Goal: Transaction & Acquisition: Subscribe to service/newsletter

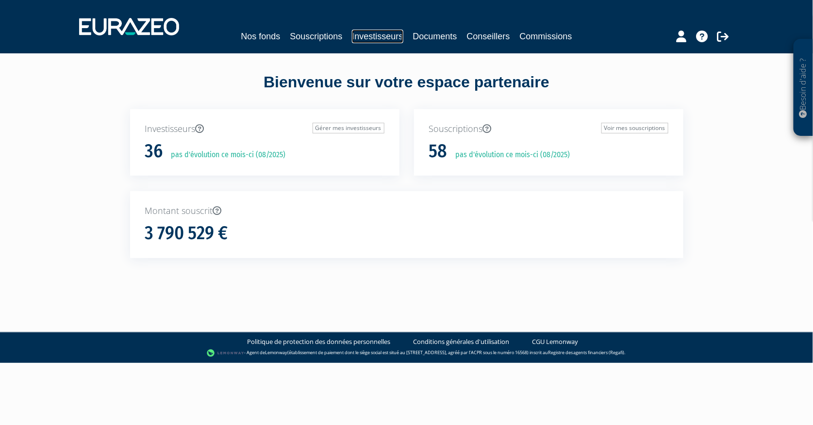
click at [383, 33] on link "Investisseurs" at bounding box center [377, 37] width 51 height 14
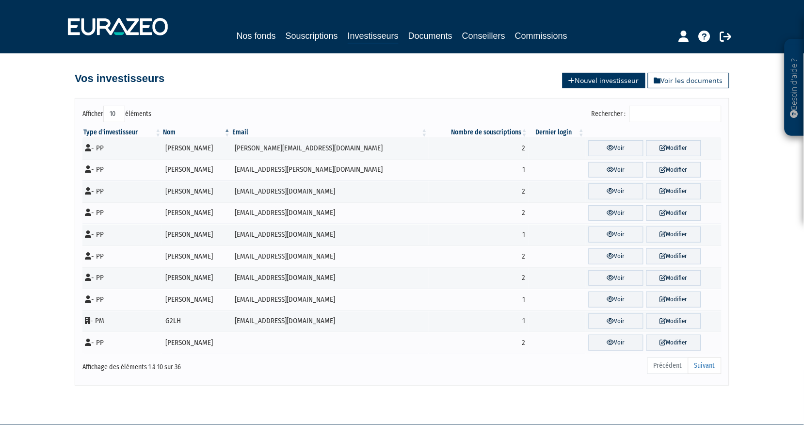
click at [593, 84] on link "Nouvel investisseur" at bounding box center [604, 81] width 83 height 16
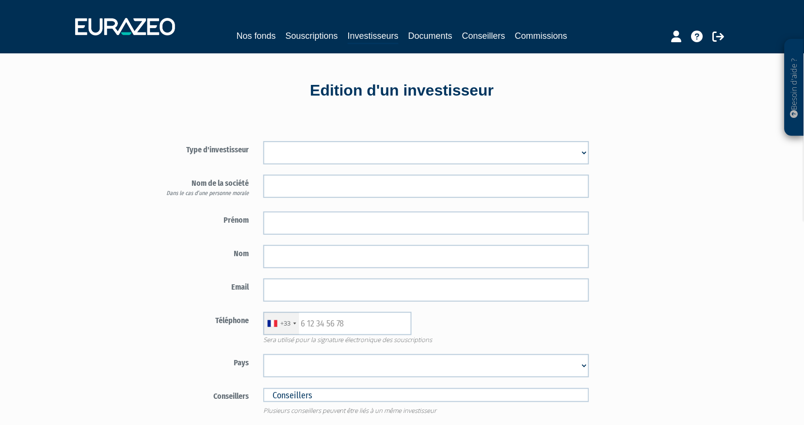
click at [285, 152] on select "Mr [PERSON_NAME] Société" at bounding box center [426, 152] width 326 height 23
select select "1"
click at [263, 141] on select "Mr Mme Société" at bounding box center [426, 152] width 326 height 23
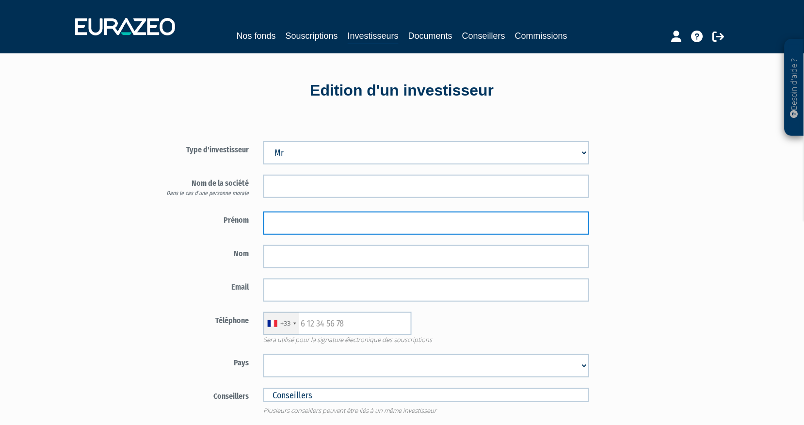
click at [287, 225] on input "text" at bounding box center [426, 223] width 326 height 23
type input "Philippe"
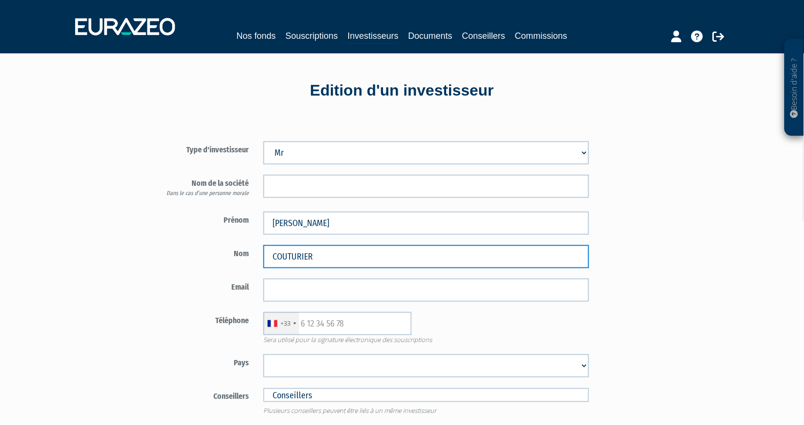
type input "COUTURIER"
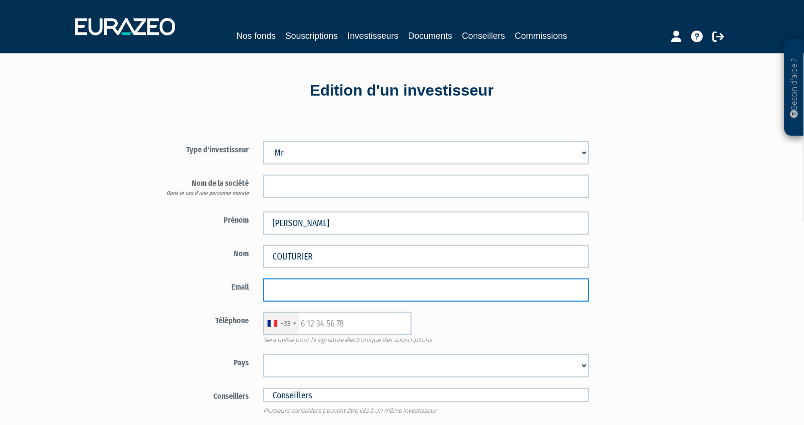
click at [282, 288] on input "email" at bounding box center [426, 290] width 326 height 23
paste input "monique.tresillard@wanadoo.fr"
type input "monique.tresillard@wanadoo.fr"
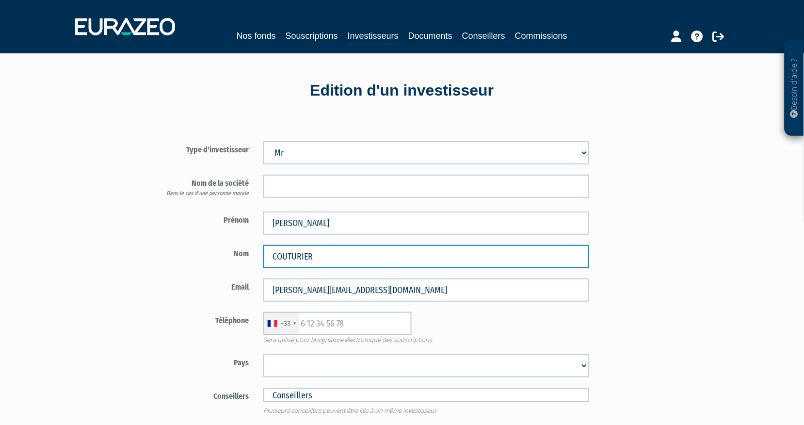
click at [132, 264] on div "Type d'investisseur Mr Mme Société Dans le cas d’une personne morale" at bounding box center [305, 292] width 374 height 353
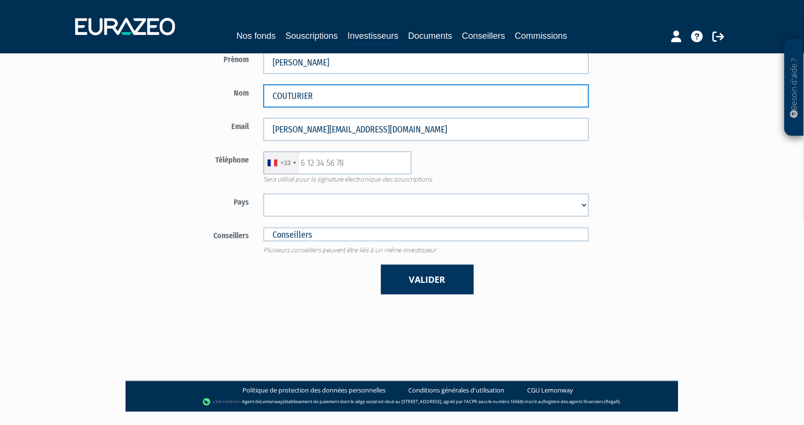
scroll to position [162, 0]
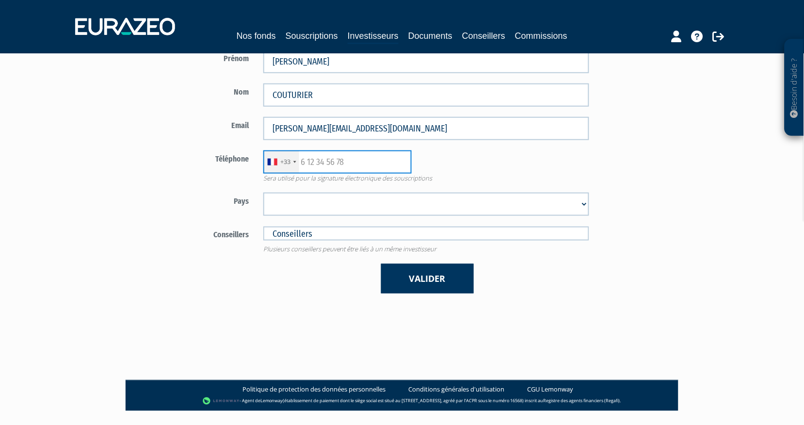
click at [334, 159] on input "text" at bounding box center [337, 161] width 148 height 23
paste input "6 76 00 22 62"
type input "6 76 00 22 62"
click at [110, 201] on div "Besoin d'aide ? × J'ai besoin d'aide Si vous avez une question à propos du fonc…" at bounding box center [402, 124] width 804 height 573
click at [311, 197] on select "Afghanistan Afrique du Sud Albanie Algérie Allemagne Andorre Angola Anguilla An…" at bounding box center [426, 204] width 326 height 23
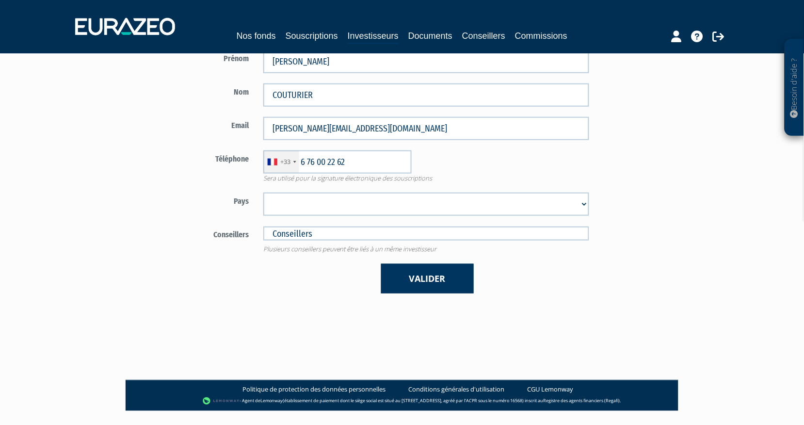
select select "75"
click at [263, 193] on select "Afghanistan Afrique du Sud Albanie Algérie Allemagne Andorre Angola Anguilla An…" at bounding box center [426, 204] width 326 height 23
click at [418, 280] on button "Valider" at bounding box center [427, 279] width 93 height 30
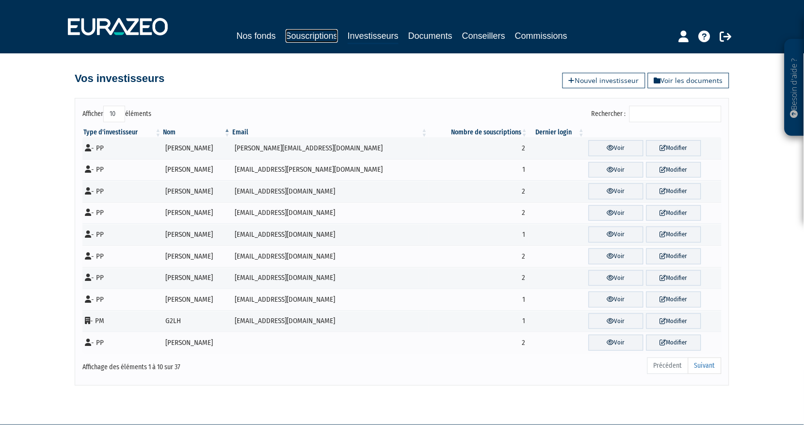
click at [320, 36] on link "Souscriptions" at bounding box center [312, 36] width 52 height 14
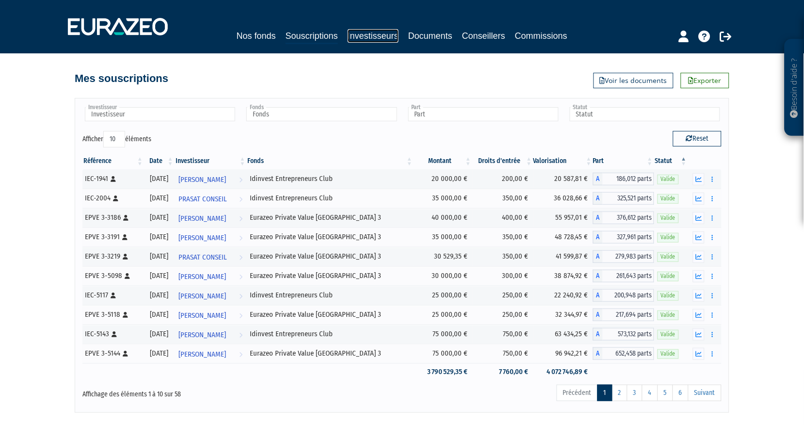
click at [357, 36] on link "Investisseurs" at bounding box center [373, 36] width 51 height 14
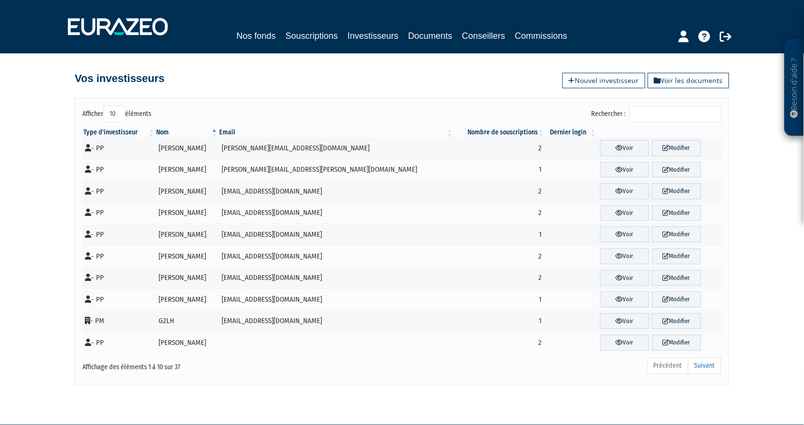
click at [114, 113] on select "10 25 50 100" at bounding box center [114, 114] width 22 height 16
select select "100"
click at [106, 106] on select "10 25 50 100" at bounding box center [114, 114] width 22 height 16
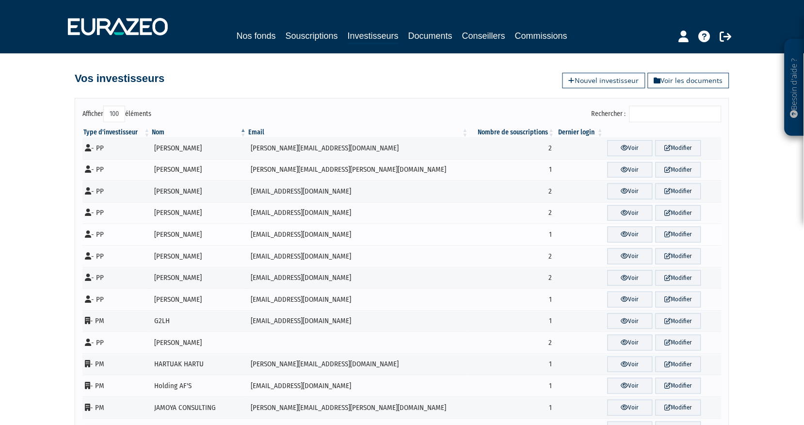
scroll to position [522, 0]
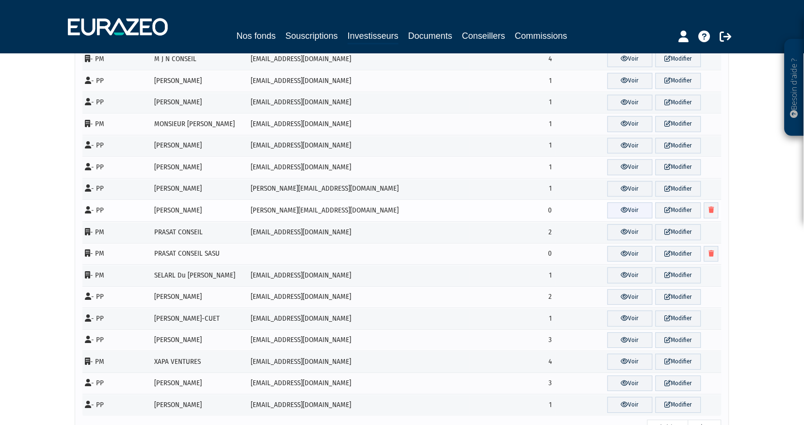
click at [625, 212] on link "Voir" at bounding box center [631, 210] width 46 height 16
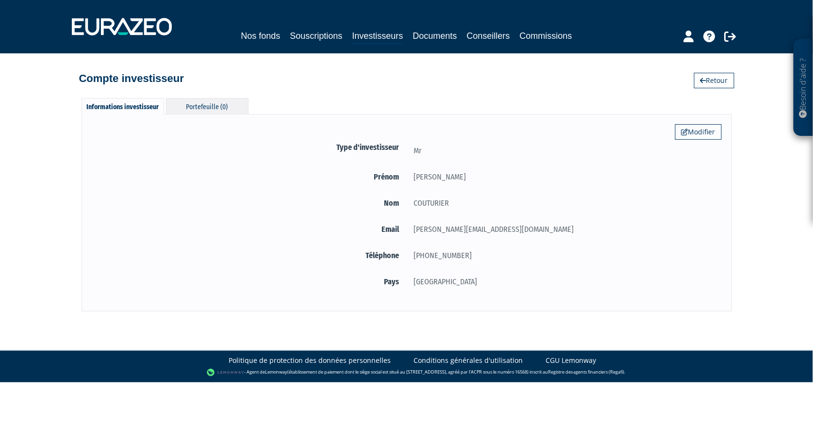
click at [211, 104] on div "Portefeuille (0)" at bounding box center [207, 106] width 82 height 16
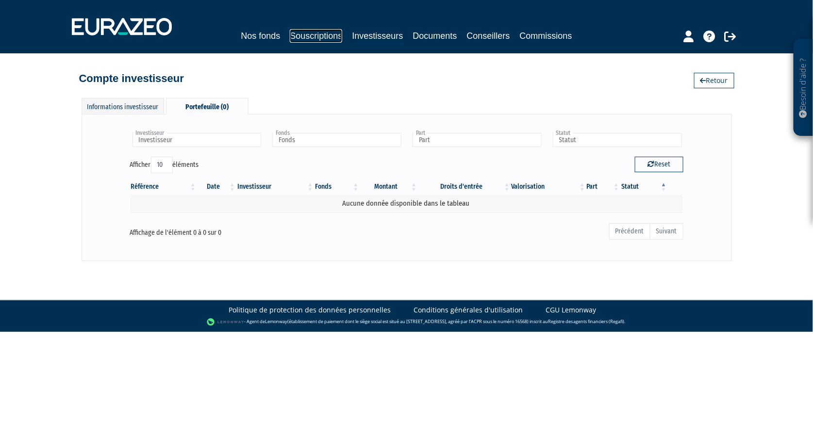
click at [315, 34] on link "Souscriptions" at bounding box center [316, 36] width 52 height 14
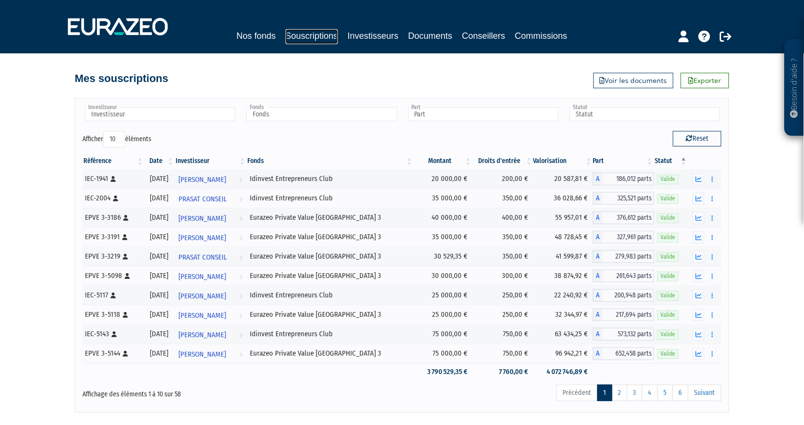
click at [316, 30] on link "Souscriptions" at bounding box center [312, 36] width 52 height 15
click at [248, 39] on link "Nos fonds" at bounding box center [256, 36] width 39 height 14
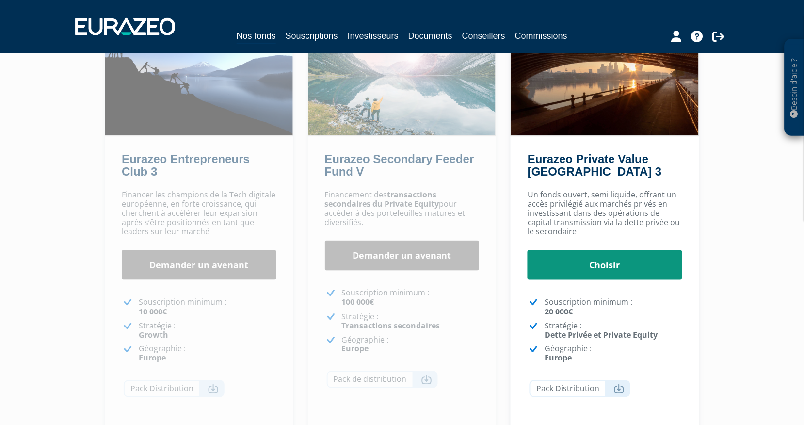
scroll to position [108, 0]
click at [610, 267] on link "Choisir" at bounding box center [605, 265] width 155 height 30
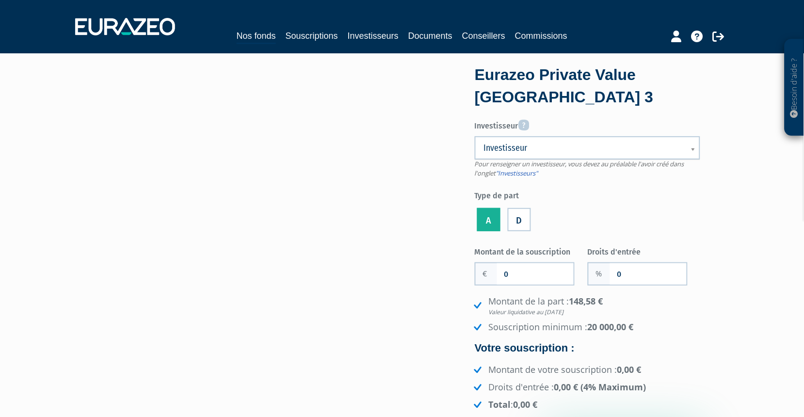
click at [584, 147] on span "Investisseur" at bounding box center [581, 148] width 195 height 12
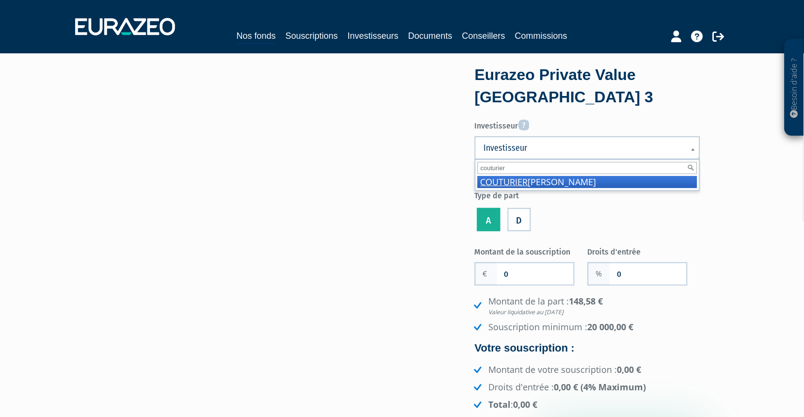
type input "couturier"
click at [541, 180] on li "COUTURIER Philippe" at bounding box center [588, 182] width 220 height 12
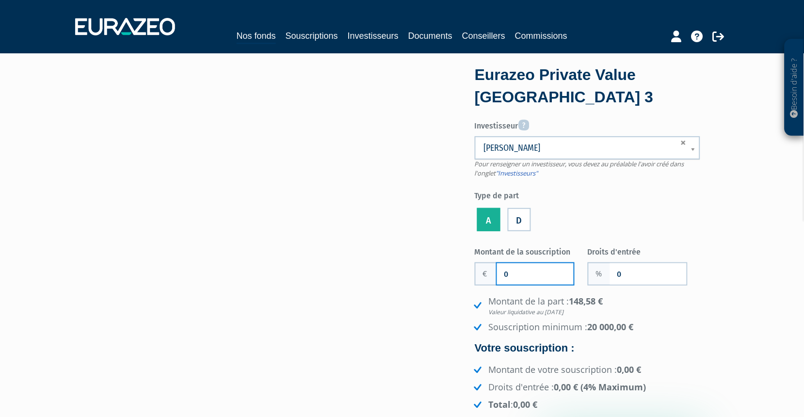
click at [532, 275] on input "0" at bounding box center [535, 273] width 77 height 21
drag, startPoint x: 533, startPoint y: 269, endPoint x: 489, endPoint y: 268, distance: 44.2
click at [489, 268] on div "0" at bounding box center [525, 273] width 100 height 23
type input "50 000"
click at [272, 309] on div "Eurazeo Private Value Europe 3 Investisseur Pour renseigner un investisseur, vo…" at bounding box center [402, 262] width 611 height 388
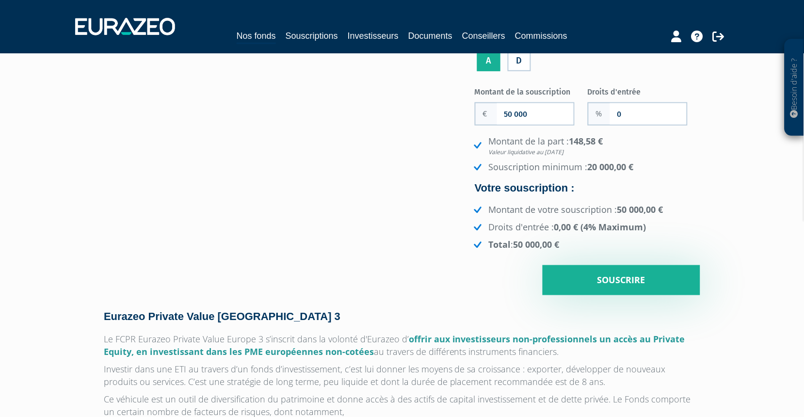
scroll to position [162, 0]
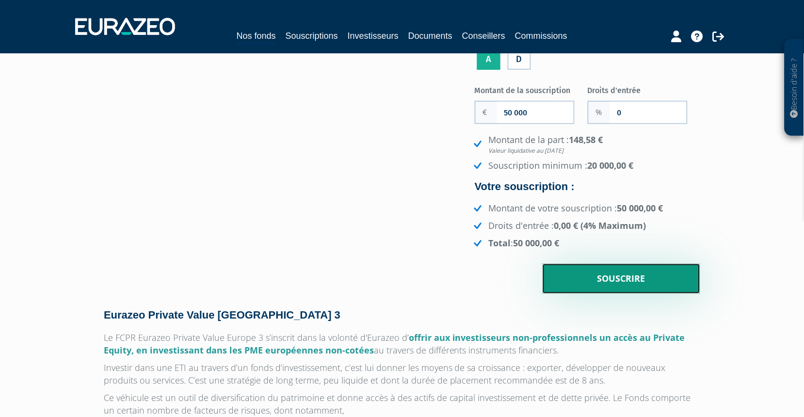
click at [622, 280] on input "Souscrire" at bounding box center [622, 279] width 158 height 30
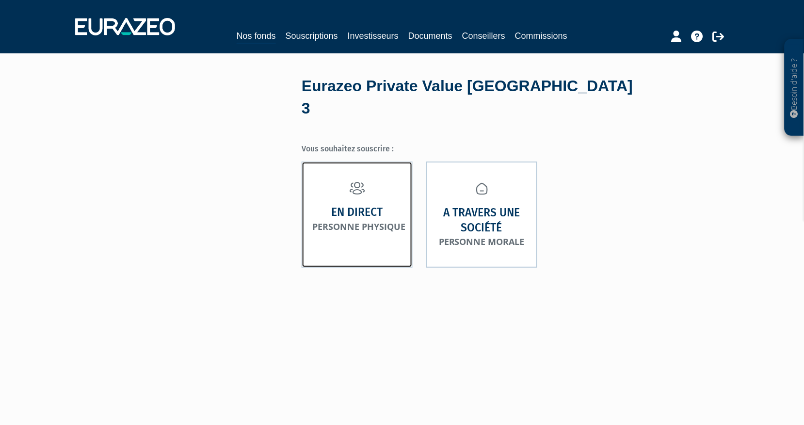
click at [367, 221] on small "Personne physique" at bounding box center [358, 227] width 93 height 12
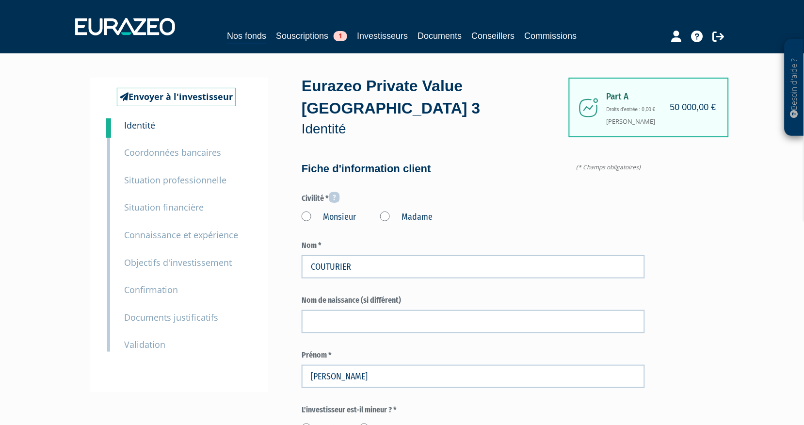
click at [308, 211] on label "Monsieur" at bounding box center [329, 217] width 54 height 13
click at [0, 0] on input "Monsieur" at bounding box center [0, 0] width 0 height 0
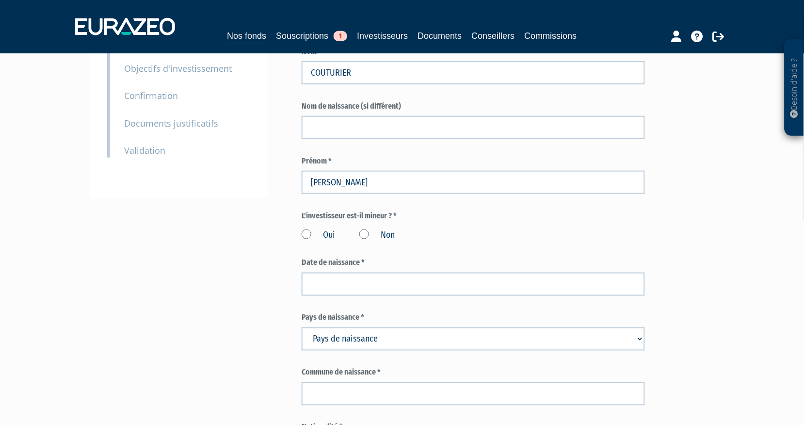
scroll to position [215, 0]
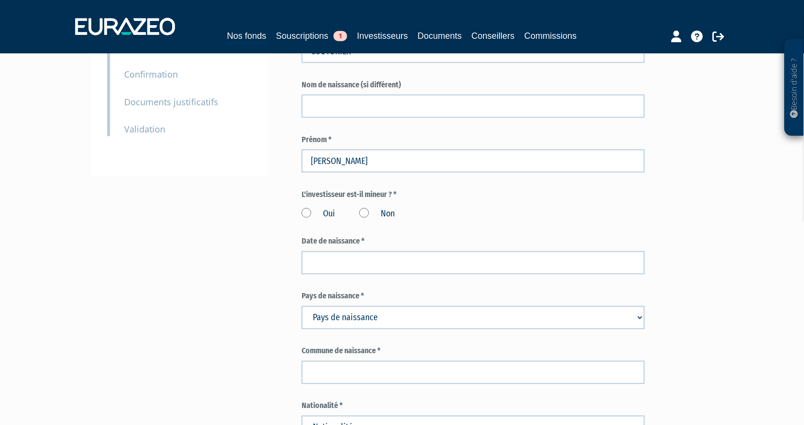
click at [366, 208] on label "Non" at bounding box center [377, 214] width 35 height 13
click at [0, 0] on input "Non" at bounding box center [0, 0] width 0 height 0
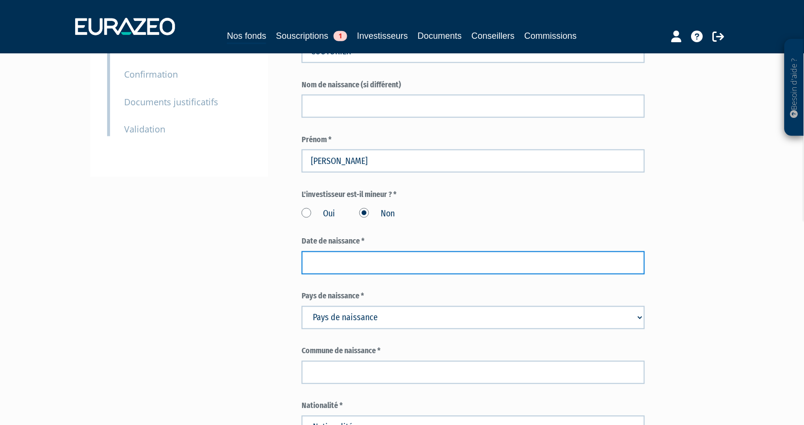
click at [322, 251] on input at bounding box center [474, 262] width 344 height 23
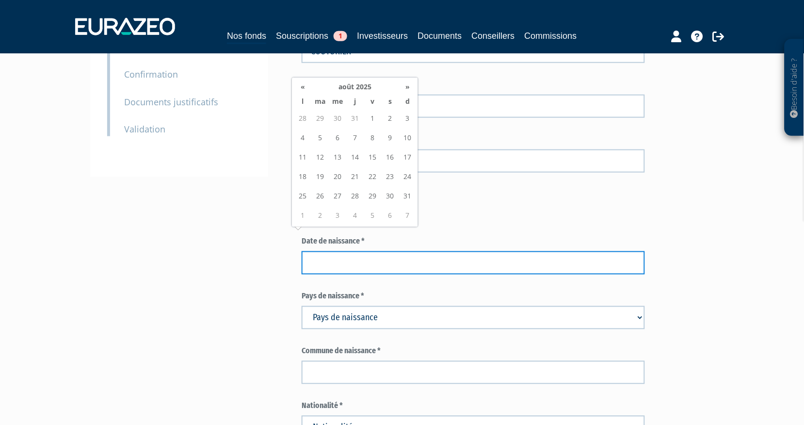
paste input "26/02/1957"
type input "26/02/1957"
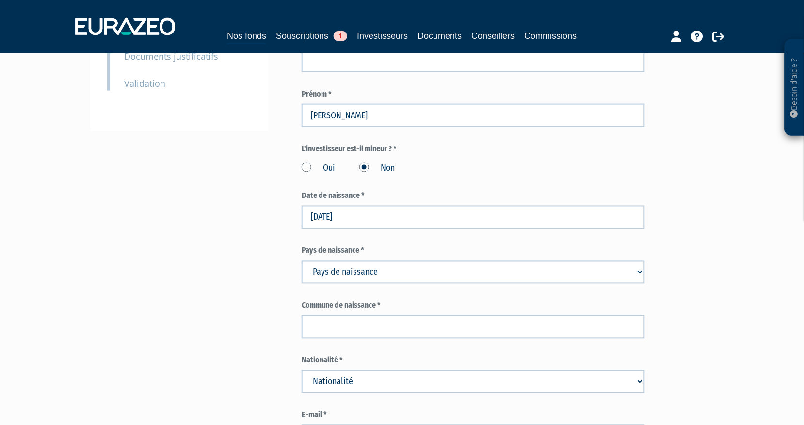
scroll to position [323, 0]
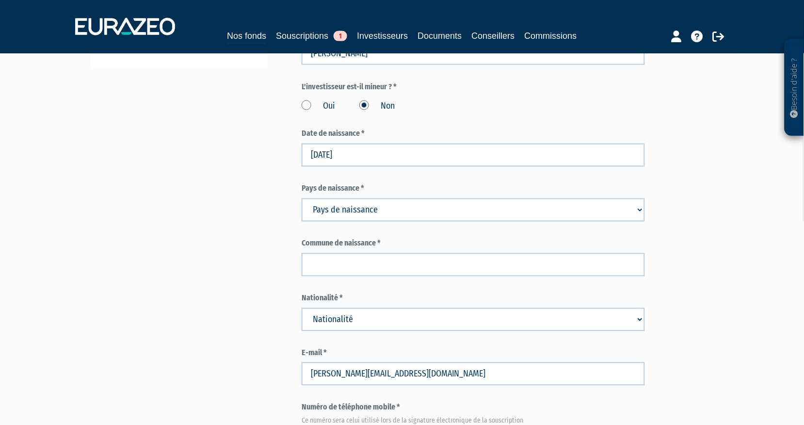
click at [345, 198] on select "Pays de naissance Afghanistan Afrique du Sud Albanie Algérie Allemagne Andorre" at bounding box center [474, 209] width 344 height 23
select select "75"
click at [302, 198] on select "Pays de naissance Afghanistan Afrique du Sud Albanie Algérie Allemagne Andorre" at bounding box center [474, 209] width 344 height 23
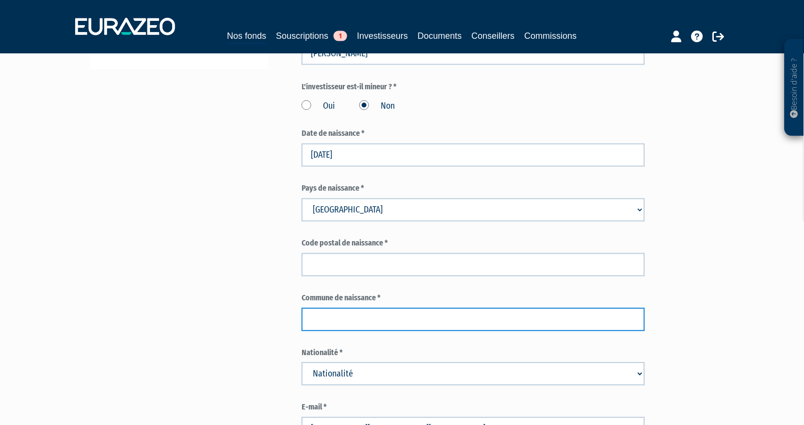
click at [334, 308] on input "text" at bounding box center [474, 319] width 344 height 23
paste input "LICEY-SUR-VINGEANNE"
type input "LICEY-SUR-VINGEANNE"
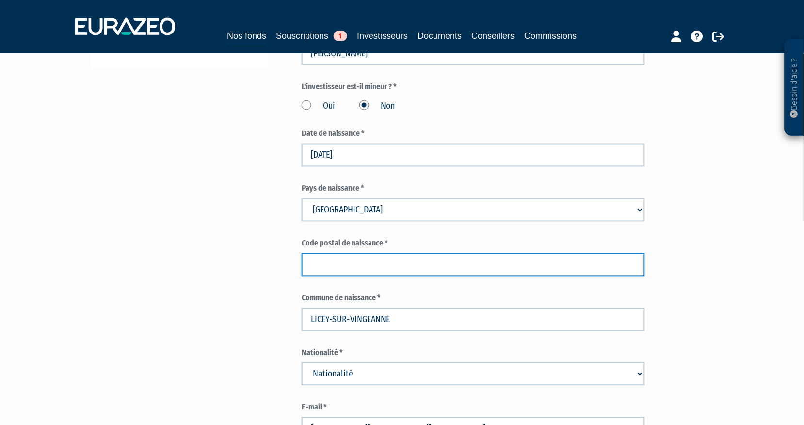
click at [357, 253] on input "text" at bounding box center [474, 264] width 344 height 23
type input "21610"
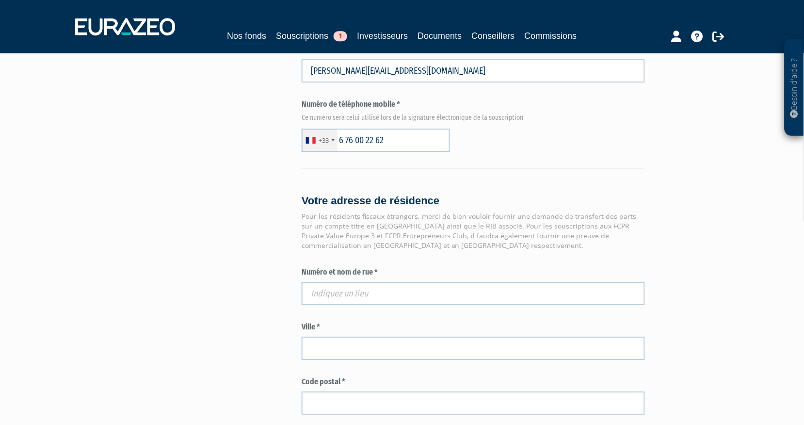
scroll to position [754, 0]
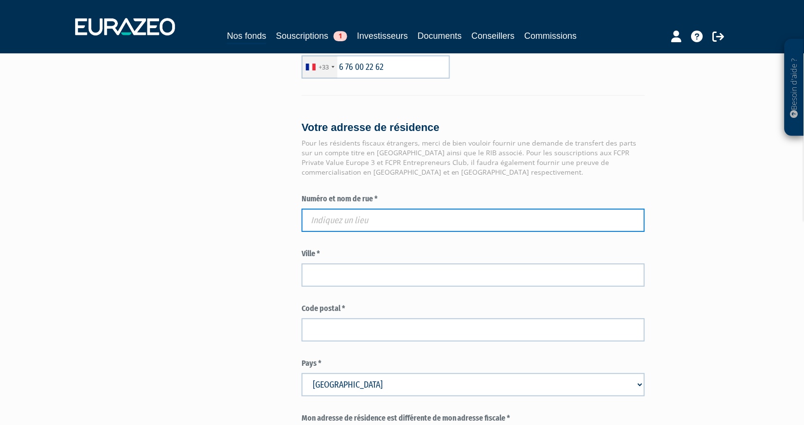
click at [319, 209] on input "text" at bounding box center [474, 220] width 344 height 23
paste input "5 Place du Vieil Orme"
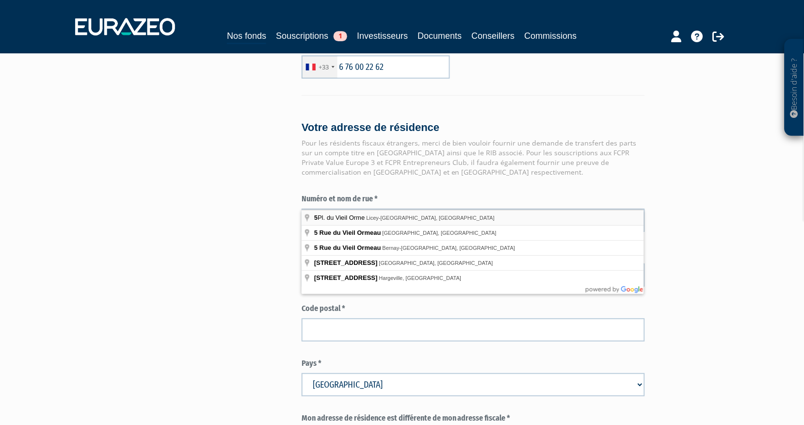
type input "5 Pl. du Vieil Orme, Licey-sur-Vingeanne, France"
type input "Licey-sur-Vingeanne"
type input "21610"
type input "5 Place du Vieil Orme"
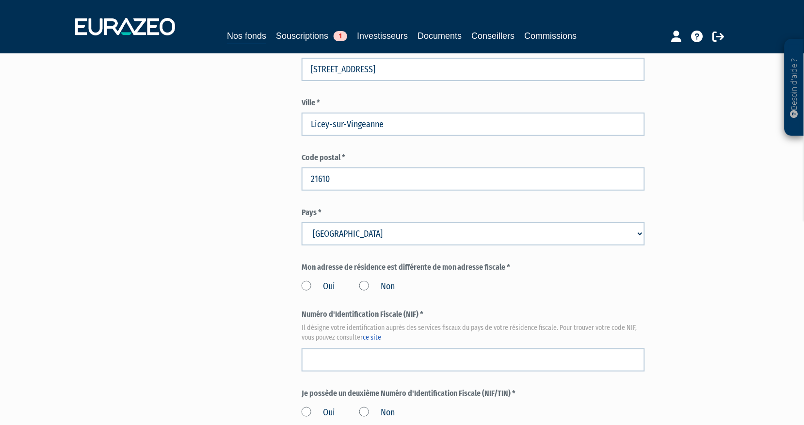
scroll to position [970, 0]
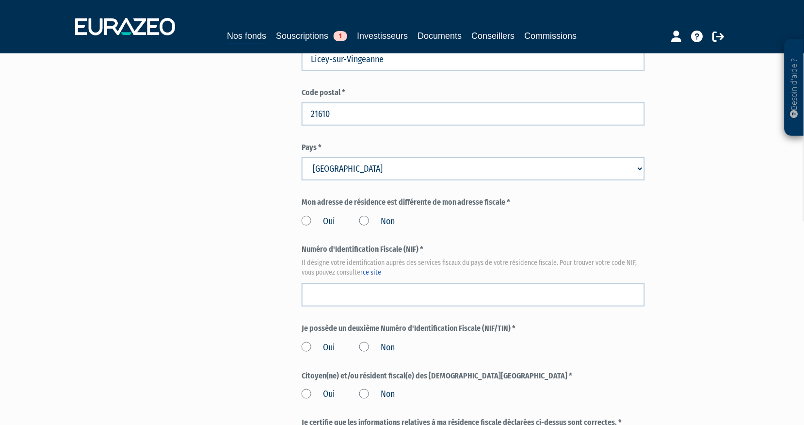
click at [363, 215] on label "Non" at bounding box center [377, 221] width 35 height 13
click at [0, 0] on input "Non" at bounding box center [0, 0] width 0 height 0
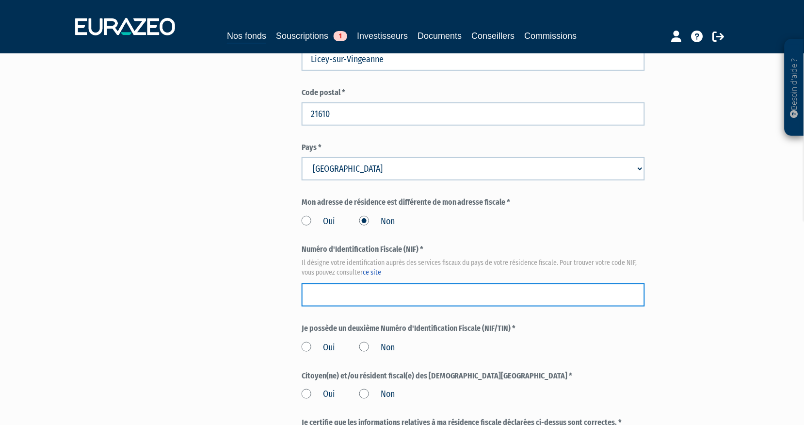
click at [341, 283] on input "text" at bounding box center [474, 294] width 344 height 23
paste input "07 36 833 782 398"
type input "07 36 833 782 398"
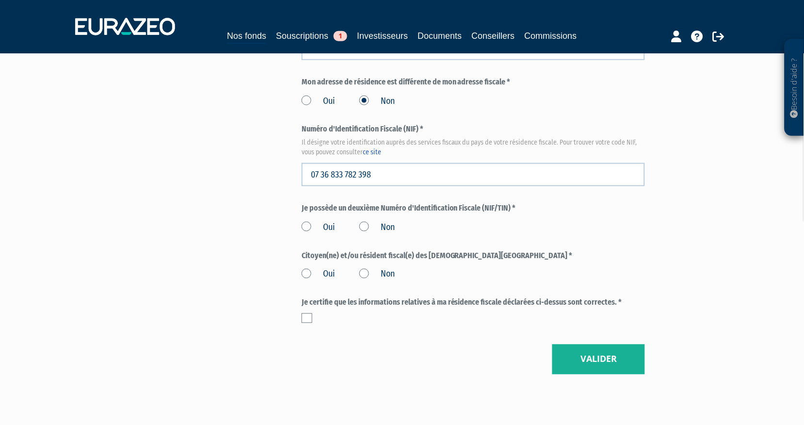
scroll to position [1111, 0]
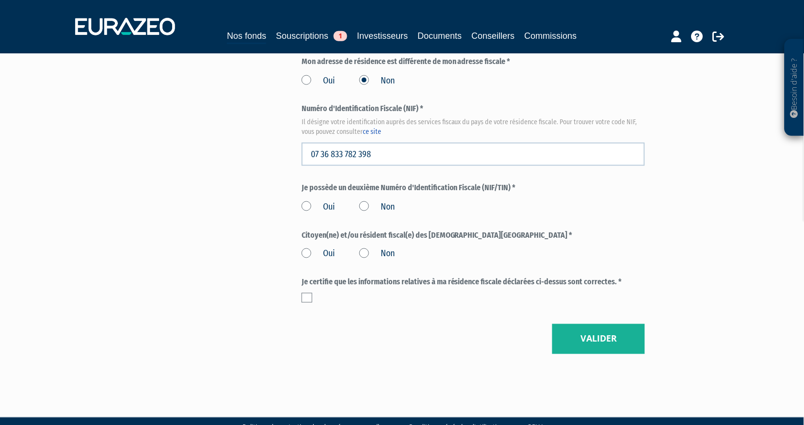
click at [367, 201] on label "Non" at bounding box center [377, 207] width 35 height 13
click at [0, 0] on input "Non" at bounding box center [0, 0] width 0 height 0
click at [367, 248] on label "Non" at bounding box center [377, 254] width 35 height 13
click at [0, 0] on input "Non" at bounding box center [0, 0] width 0 height 0
click at [303, 293] on label at bounding box center [307, 298] width 11 height 10
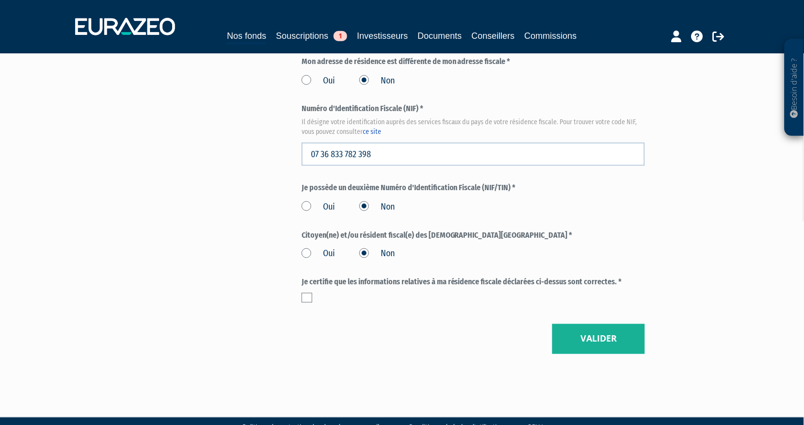
click at [0, 0] on input "checkbox" at bounding box center [0, 0] width 0 height 0
click at [605, 324] on button "Valider" at bounding box center [599, 339] width 93 height 30
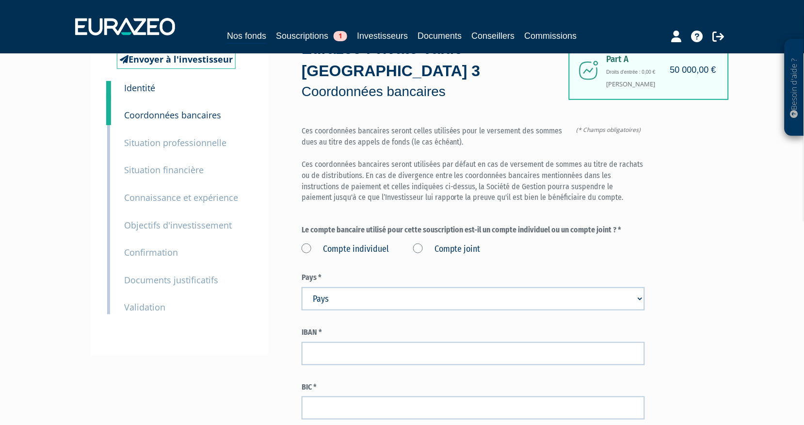
scroll to position [54, 0]
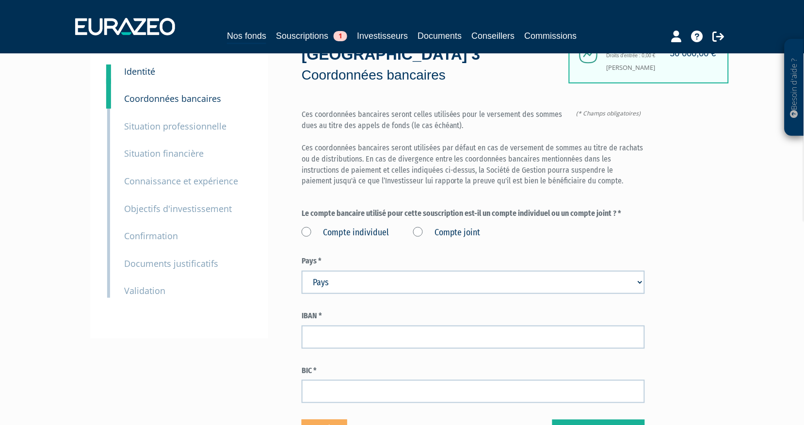
click at [440, 227] on label "Compte joint" at bounding box center [446, 233] width 67 height 13
click at [0, 0] on joint "Compte joint" at bounding box center [0, 0] width 0 height 0
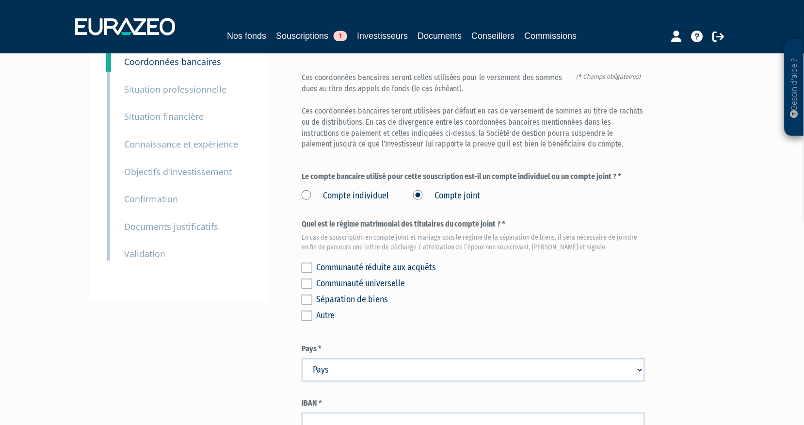
scroll to position [108, 0]
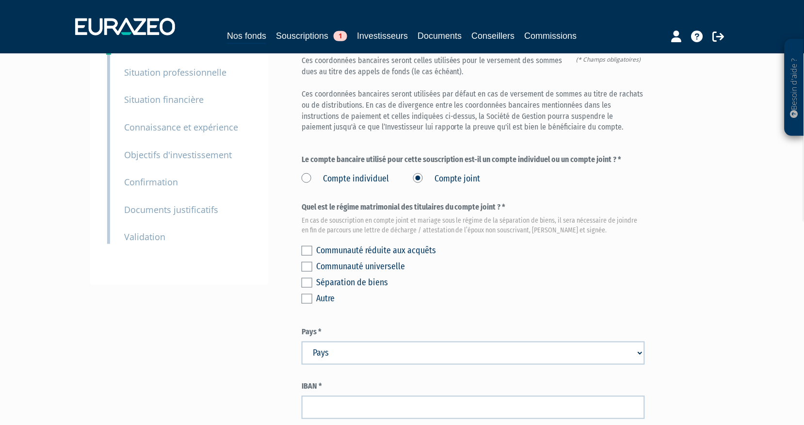
click at [367, 244] on div "Communauté réduite aux acquêts" at bounding box center [480, 251] width 329 height 14
click at [311, 246] on label at bounding box center [307, 251] width 11 height 10
click at [0, 0] on input "checkbox" at bounding box center [0, 0] width 0 height 0
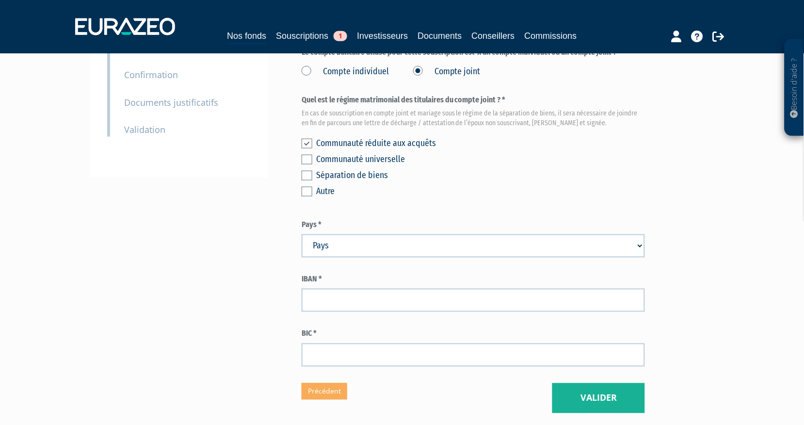
scroll to position [215, 0]
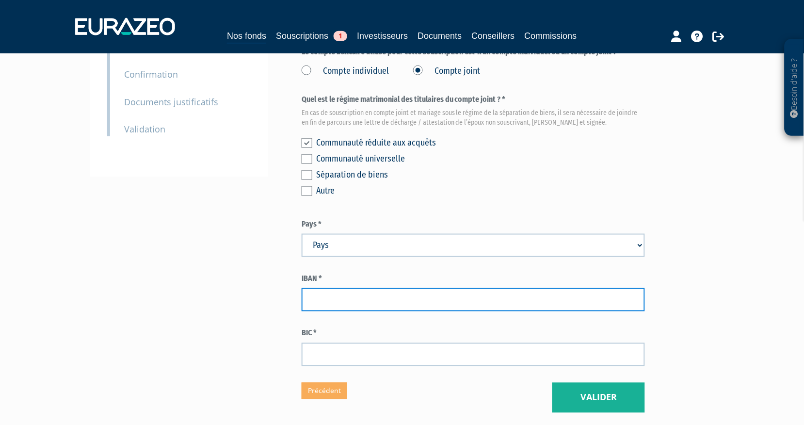
click at [350, 288] on input "text" at bounding box center [474, 299] width 344 height 23
type input "FR7611006210250201727000156"
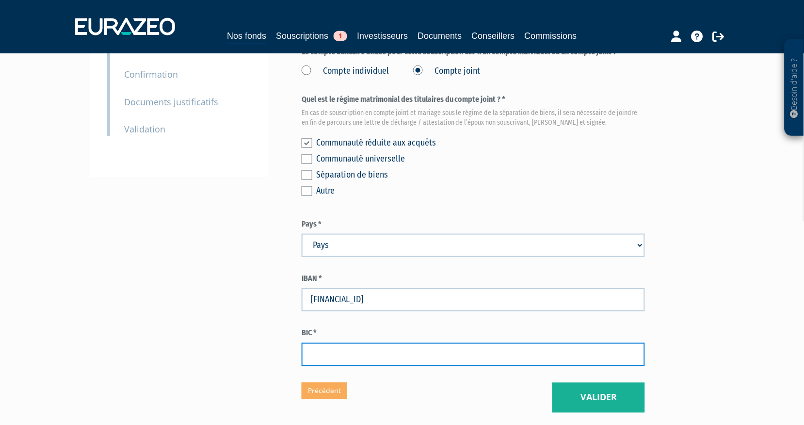
click at [360, 343] on input "text" at bounding box center [474, 354] width 344 height 23
type input "AGRIFRPP810"
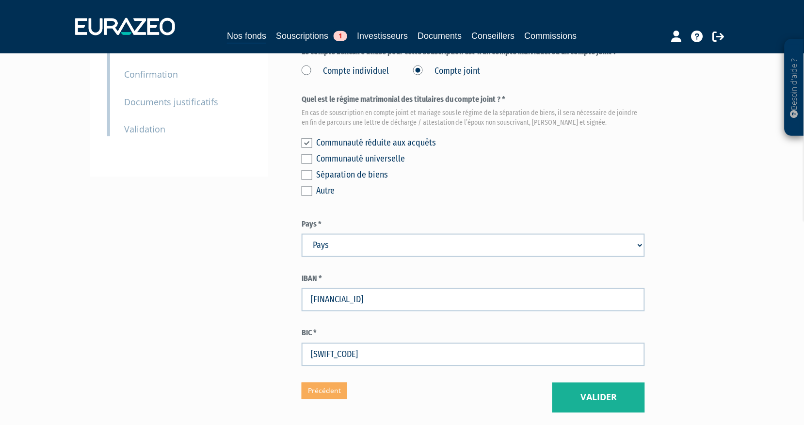
click at [211, 299] on div "Envoyer à l'investisseur 1 Identité 2 Coordonnées bancaires 3 Situation profess…" at bounding box center [402, 137] width 609 height 551
click at [230, 290] on div "Envoyer à l'investisseur 1 Identité 2 Coordonnées bancaires 3 Situation profess…" at bounding box center [402, 137] width 609 height 551
click at [608, 383] on button "Valider" at bounding box center [599, 398] width 93 height 30
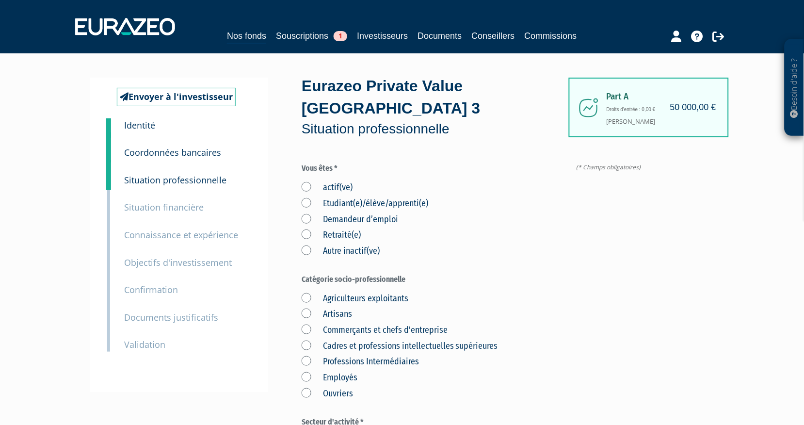
click at [345, 229] on label "Retraité(e)" at bounding box center [331, 235] width 59 height 13
click at [0, 0] on input "Retraité(e)" at bounding box center [0, 0] width 0 height 0
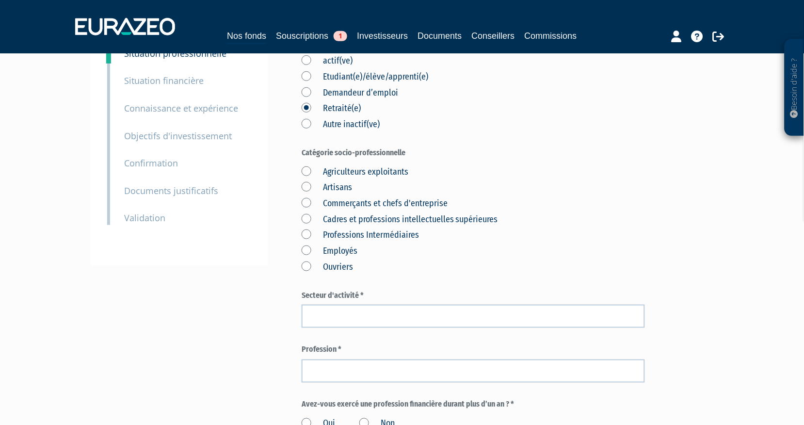
scroll to position [108, 0]
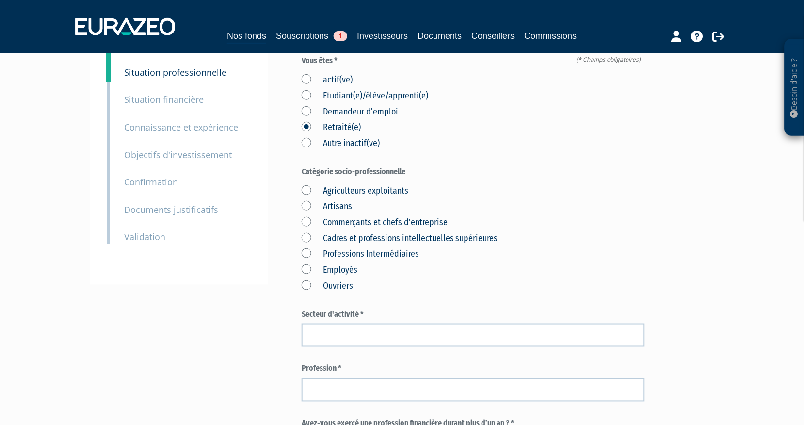
click at [398, 185] on label "Agriculteurs exploitants" at bounding box center [355, 191] width 107 height 13
click at [0, 0] on exploitants "Agriculteurs exploitants" at bounding box center [0, 0] width 0 height 0
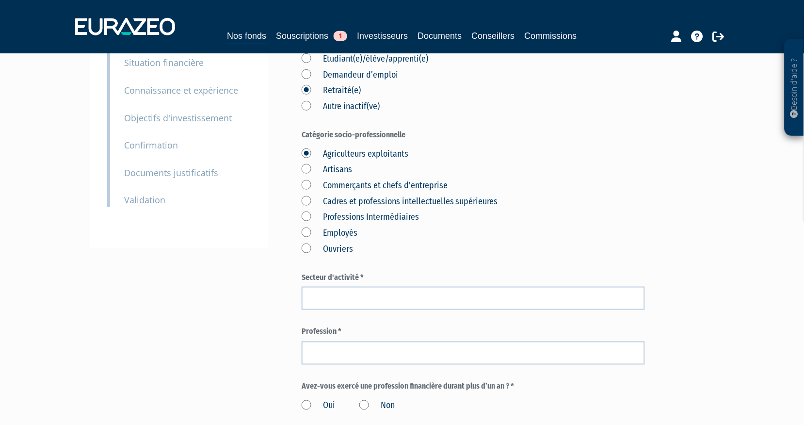
scroll to position [162, 0]
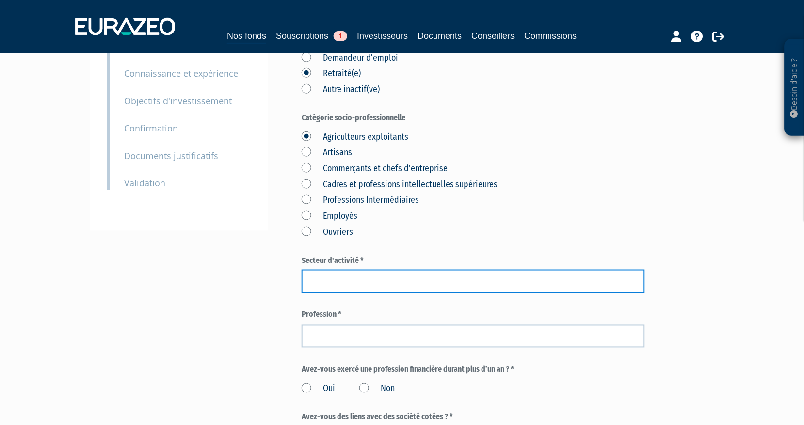
click at [391, 270] on input "text" at bounding box center [474, 281] width 344 height 23
drag, startPoint x: 414, startPoint y: 256, endPoint x: 208, endPoint y: 254, distance: 206.7
click at [208, 254] on div "Envoyer à l'investisseur 1 Identité 2 Coordonnées bancaires 3 Situation profess…" at bounding box center [402, 286] width 609 height 741
type input "Retraité - Ex Agriculteur"
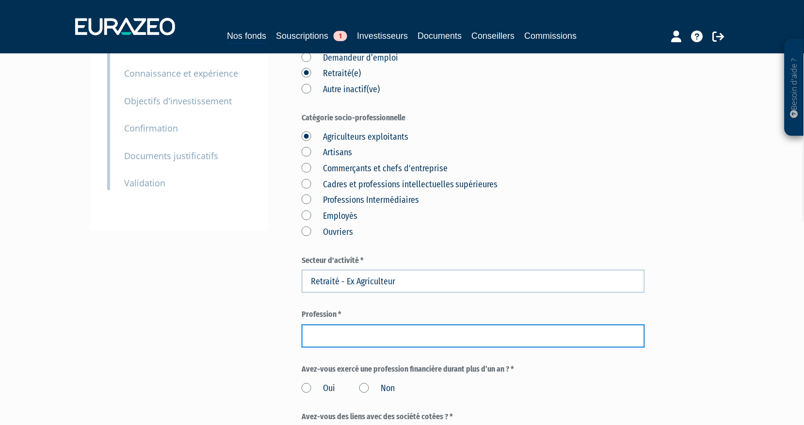
click at [340, 325] on input "text" at bounding box center [474, 336] width 344 height 23
paste input "Retraité - Ex Agriculteur"
type input "Retraité - Ex Agriculteur"
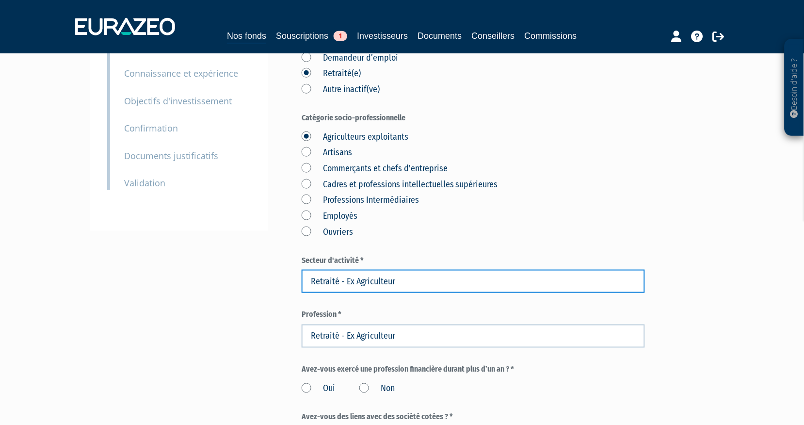
drag, startPoint x: 326, startPoint y: 253, endPoint x: 207, endPoint y: 253, distance: 118.4
click at [207, 253] on div "Envoyer à l'investisseur 1 Identité 2 Coordonnées bancaires 3 Situation profess…" at bounding box center [402, 286] width 609 height 741
type input "Agriculture"
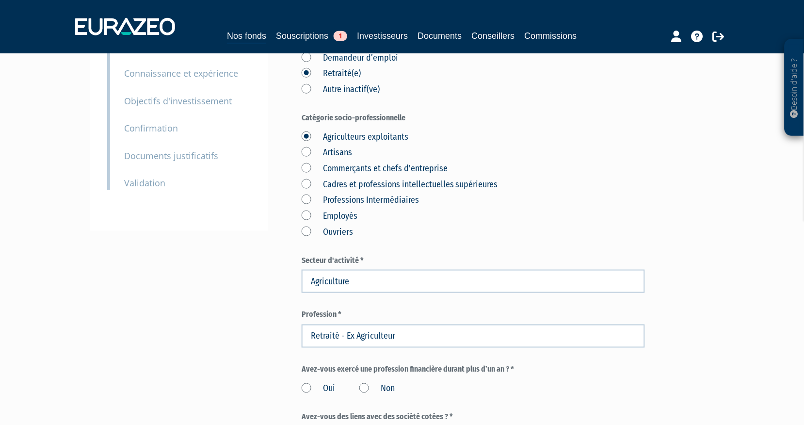
click at [218, 278] on div "Envoyer à l'investisseur 1 Identité 2 Coordonnées bancaires 3 Situation profess…" at bounding box center [402, 286] width 609 height 741
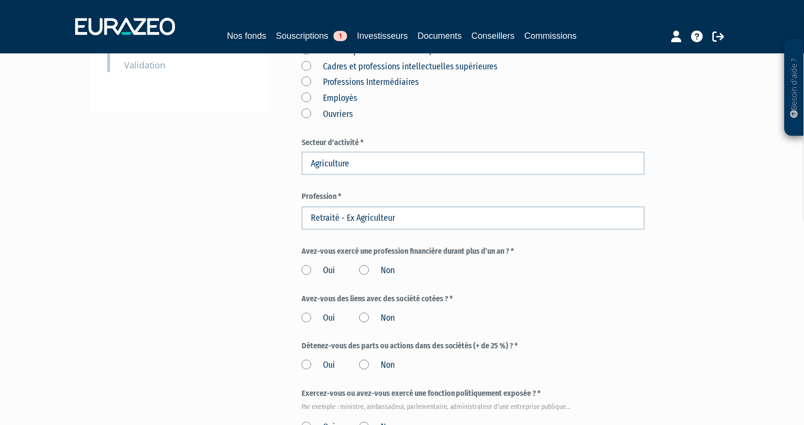
scroll to position [323, 0]
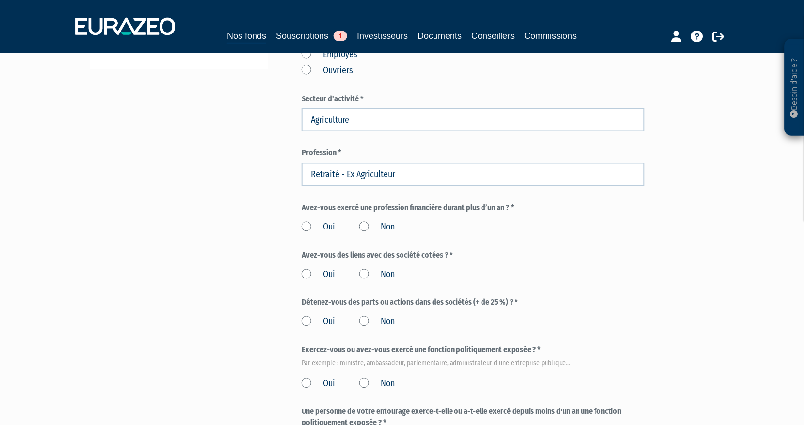
click at [366, 221] on label "Non" at bounding box center [377, 227] width 35 height 13
click at [0, 0] on input "Non" at bounding box center [0, 0] width 0 height 0
click at [362, 269] on label "Non" at bounding box center [377, 275] width 35 height 13
click at [0, 0] on input "Non" at bounding box center [0, 0] width 0 height 0
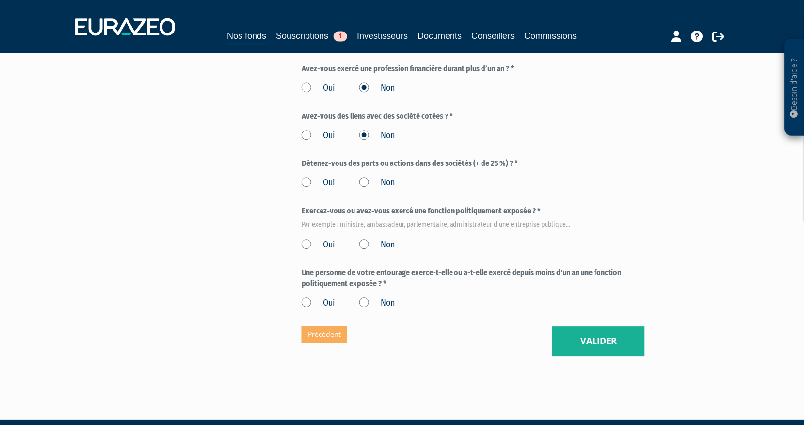
scroll to position [464, 0]
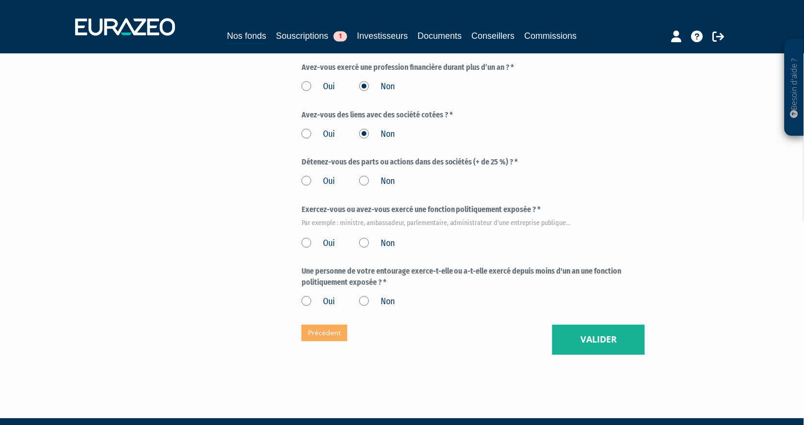
click at [366, 175] on label "Non" at bounding box center [377, 181] width 35 height 13
click at [0, 0] on input "Non" at bounding box center [0, 0] width 0 height 0
click at [364, 237] on label "Non" at bounding box center [377, 243] width 35 height 13
click at [0, 0] on input "Non" at bounding box center [0, 0] width 0 height 0
click at [366, 295] on label "Non" at bounding box center [377, 301] width 35 height 13
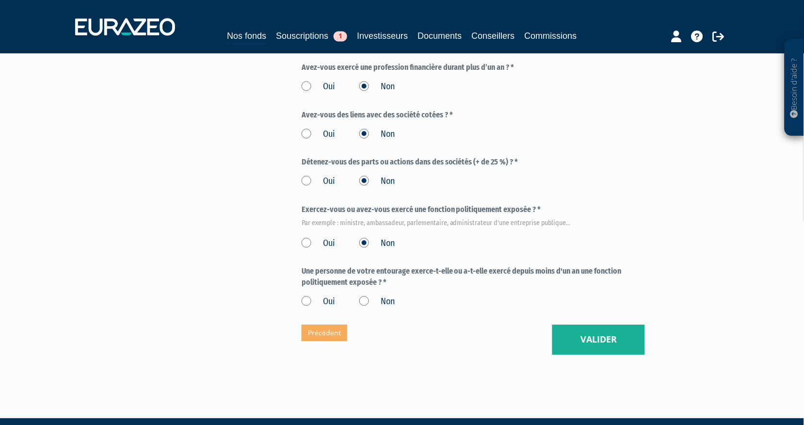
click at [0, 0] on input "Non" at bounding box center [0, 0] width 0 height 0
click at [599, 325] on button "Valider" at bounding box center [599, 340] width 93 height 30
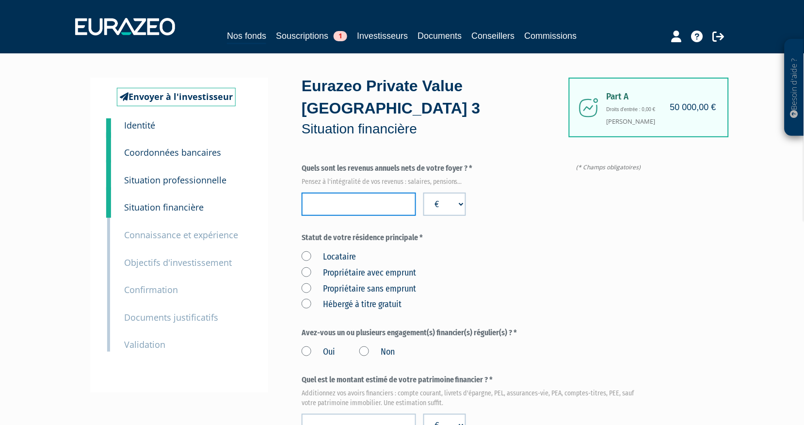
click at [367, 193] on input "number" at bounding box center [359, 204] width 115 height 23
click at [378, 193] on input "number" at bounding box center [359, 204] width 115 height 23
type input "52000"
click at [356, 283] on label "Propriétaire sans emprunt" at bounding box center [359, 289] width 115 height 13
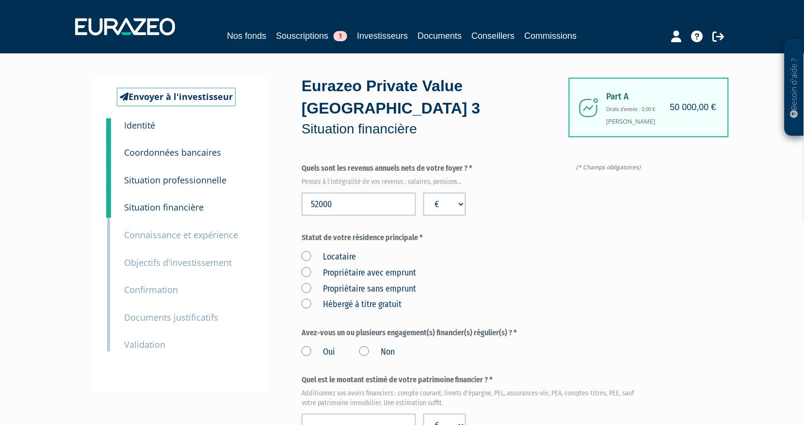
click at [0, 0] on emprunt "Propriétaire sans emprunt" at bounding box center [0, 0] width 0 height 0
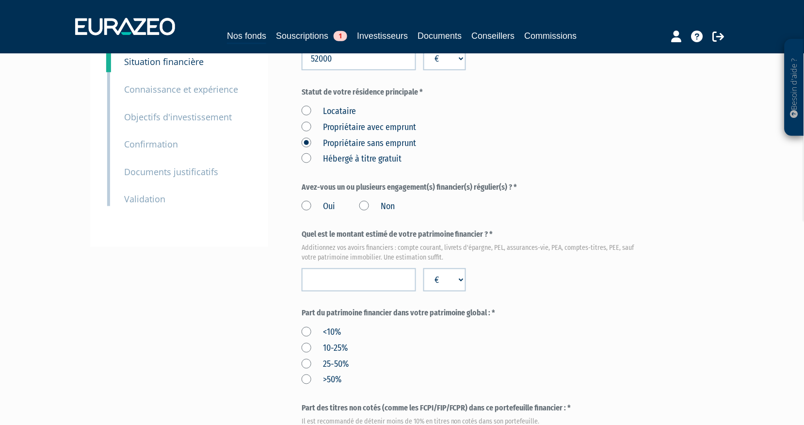
scroll to position [162, 0]
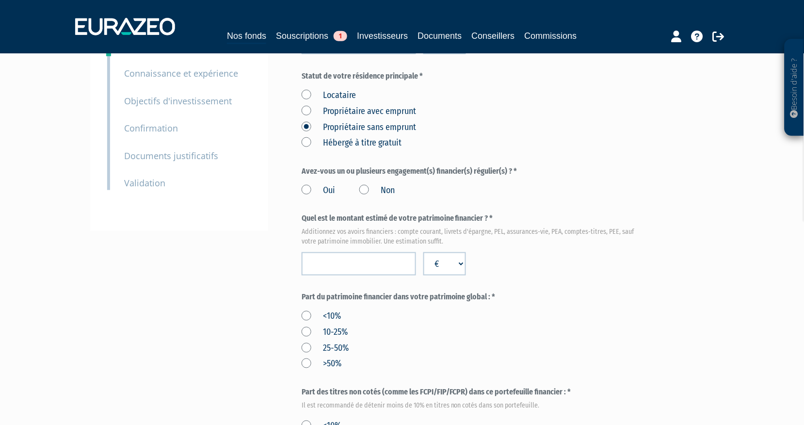
click at [364, 184] on label "Non" at bounding box center [377, 190] width 35 height 13
click at [0, 0] on input "Non" at bounding box center [0, 0] width 0 height 0
click at [340, 252] on input "number" at bounding box center [359, 263] width 115 height 23
type input "1600000"
click at [226, 267] on div "Envoyer à l'investisseur 1 Identité 2 Coordonnées bancaires 3 Situation profess…" at bounding box center [402, 336] width 609 height 841
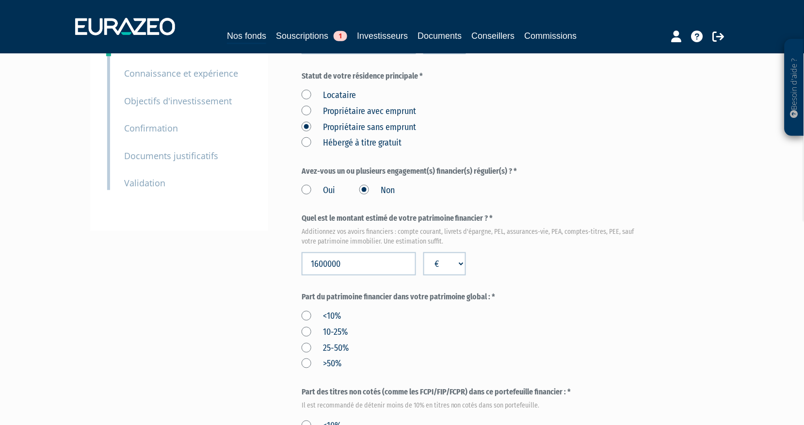
click at [336, 358] on label ">50%" at bounding box center [322, 364] width 40 height 13
click at [0, 0] on input ">50%" at bounding box center [0, 0] width 0 height 0
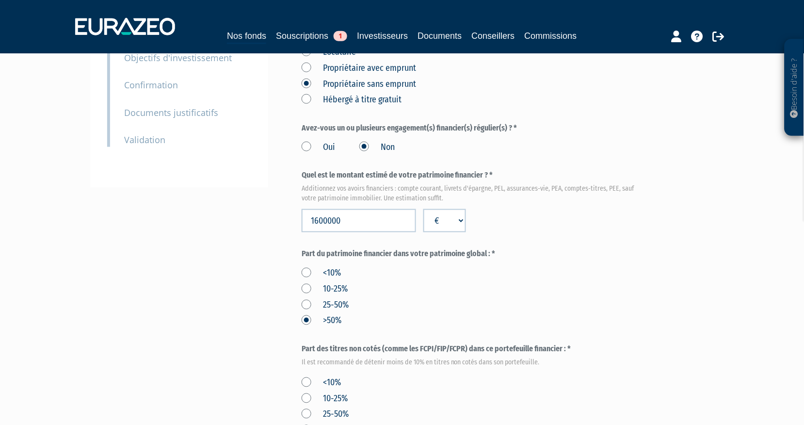
scroll to position [323, 0]
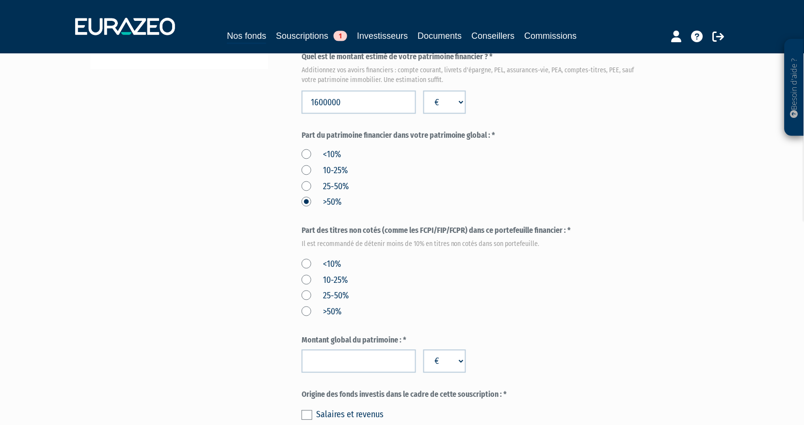
click at [334, 259] on label "<10%" at bounding box center [321, 265] width 39 height 13
click at [0, 0] on input "<10%" at bounding box center [0, 0] width 0 height 0
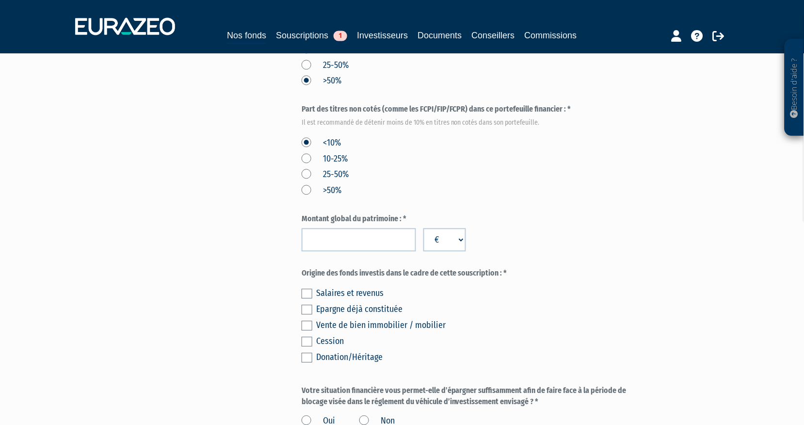
scroll to position [485, 0]
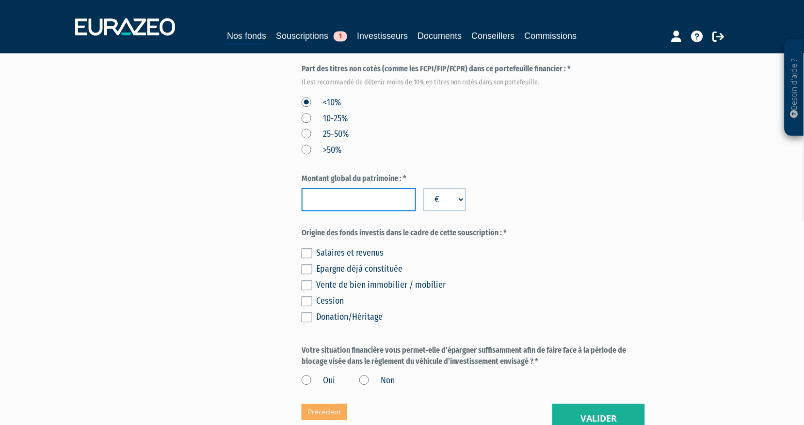
click at [335, 188] on input "number" at bounding box center [359, 199] width 115 height 23
type input "2200000"
click at [168, 218] on div "Envoyer à l'investisseur 1 Identité 2 Coordonnées bancaires 3 Situation profess…" at bounding box center [402, 12] width 609 height 841
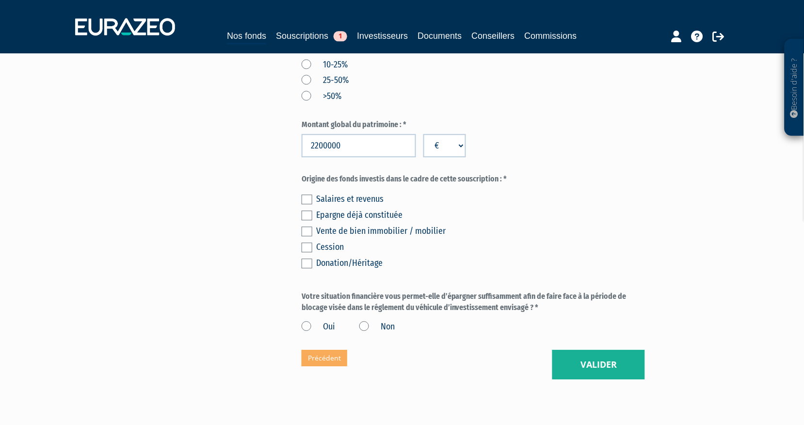
click at [309, 211] on label at bounding box center [307, 216] width 11 height 10
click at [0, 0] on input "checkbox" at bounding box center [0, 0] width 0 height 0
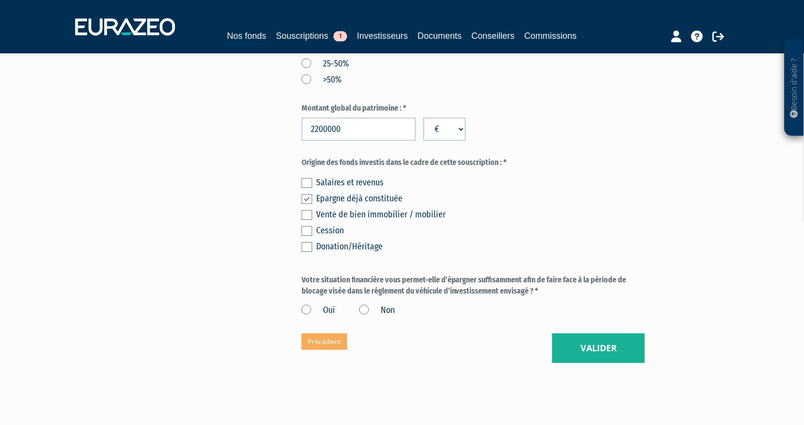
scroll to position [564, 0]
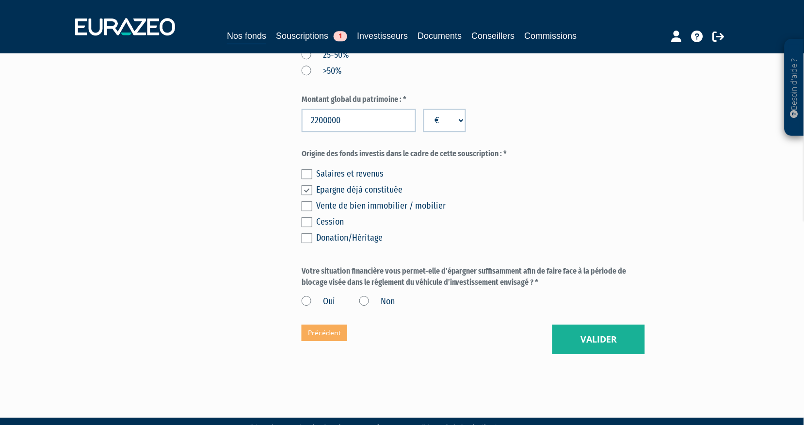
click at [305, 295] on label "Oui" at bounding box center [318, 301] width 33 height 13
click at [0, 0] on input "Oui" at bounding box center [0, 0] width 0 height 0
click at [606, 325] on button "Valider" at bounding box center [599, 340] width 93 height 30
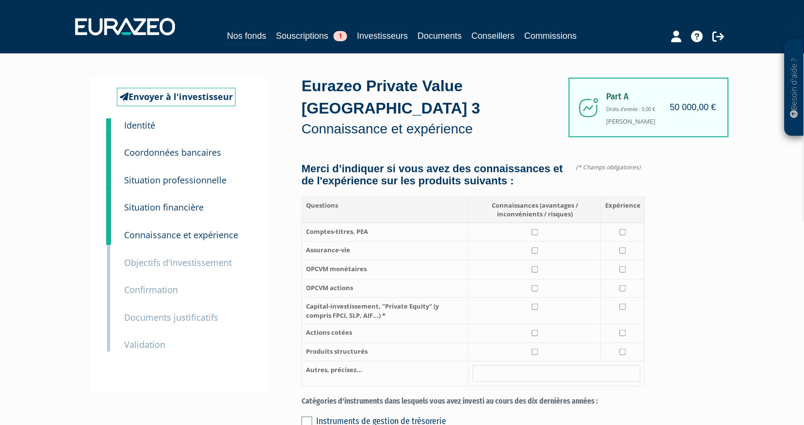
scroll to position [54, 0]
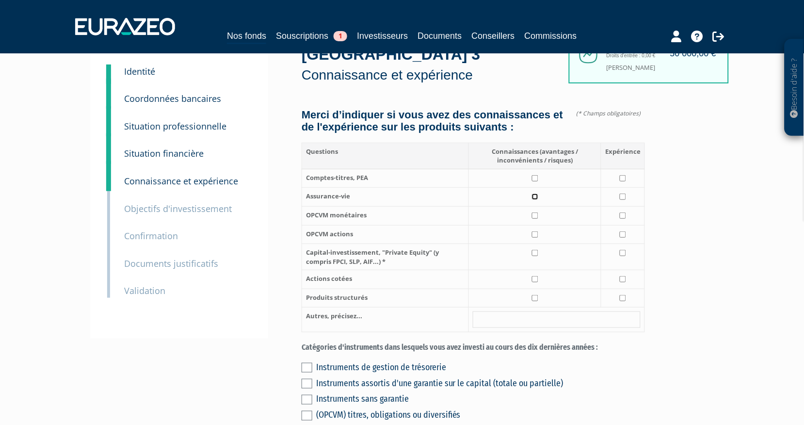
click at [537, 194] on input "checkbox" at bounding box center [535, 197] width 6 height 6
checkbox input "true"
click at [537, 213] on input "checkbox" at bounding box center [535, 216] width 6 height 6
checkbox input "true"
click at [536, 231] on input "checkbox" at bounding box center [535, 234] width 6 height 6
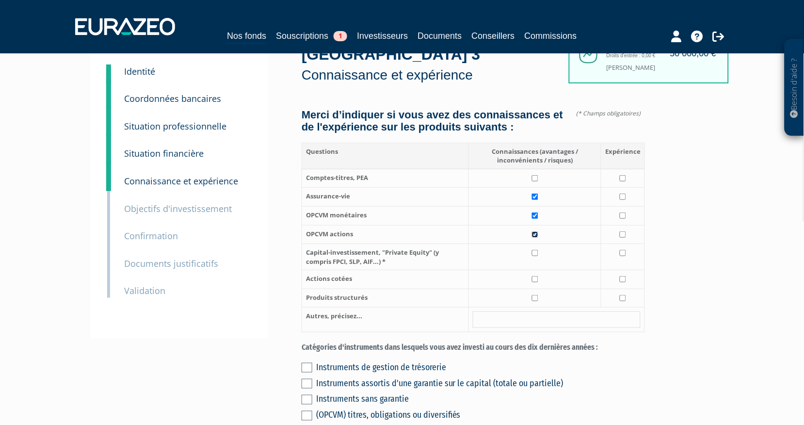
checkbox input "true"
click at [537, 250] on input "checkbox" at bounding box center [535, 253] width 6 height 6
checkbox input "true"
click at [622, 194] on input "checkbox" at bounding box center [623, 197] width 6 height 6
checkbox input "true"
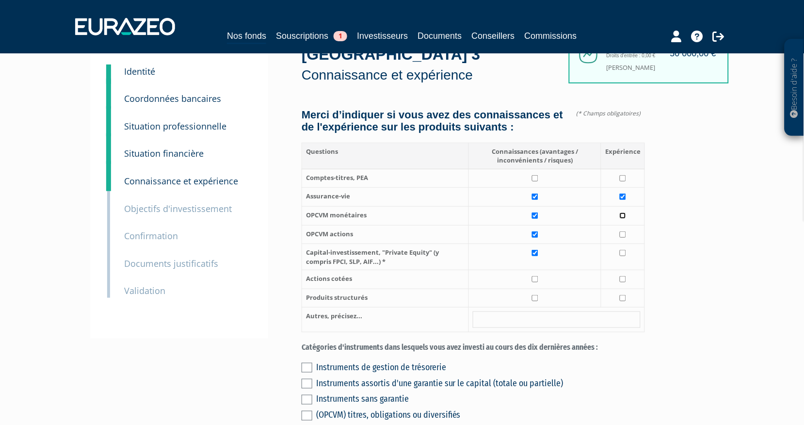
click at [623, 213] on input "checkbox" at bounding box center [623, 216] width 6 height 6
checkbox input "true"
click at [623, 231] on input "checkbox" at bounding box center [623, 234] width 6 height 6
checkbox input "true"
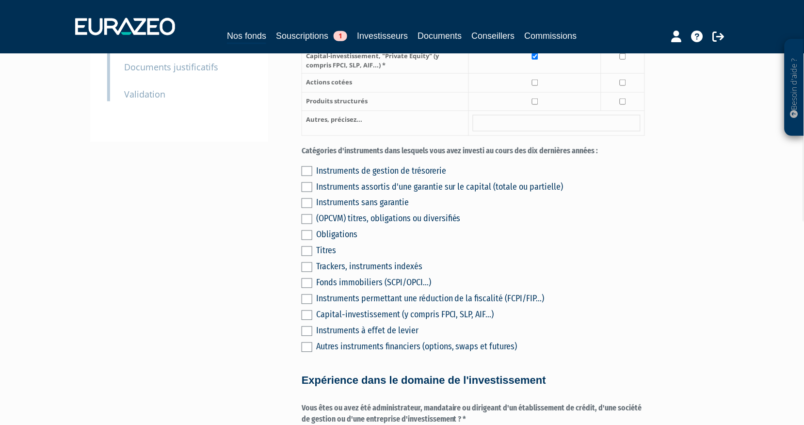
scroll to position [269, 0]
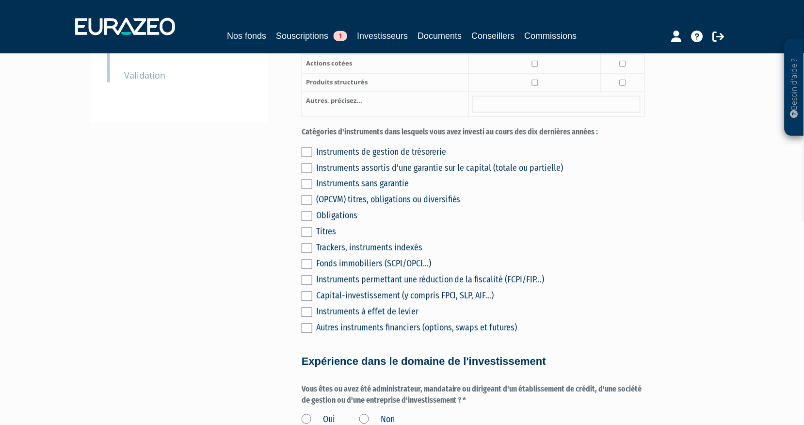
click at [308, 292] on label at bounding box center [307, 297] width 11 height 10
click at [0, 0] on input "checkbox" at bounding box center [0, 0] width 0 height 0
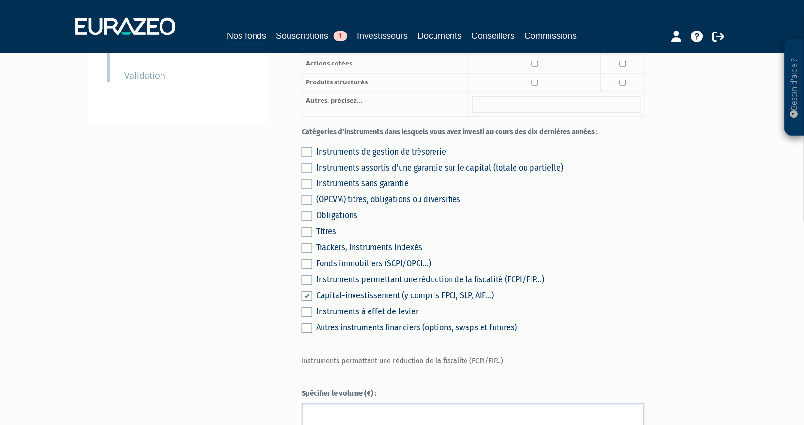
click at [305, 148] on label at bounding box center [307, 153] width 11 height 10
click at [0, 0] on input "checkbox" at bounding box center [0, 0] width 0 height 0
click at [309, 164] on label at bounding box center [307, 169] width 11 height 10
click at [0, 0] on input "checkbox" at bounding box center [0, 0] width 0 height 0
click at [304, 196] on label at bounding box center [307, 201] width 11 height 10
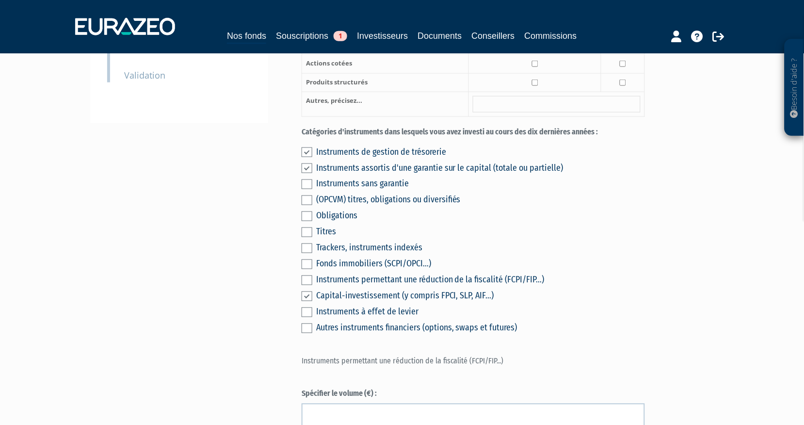
click at [0, 0] on input "checkbox" at bounding box center [0, 0] width 0 height 0
click at [311, 260] on label at bounding box center [307, 265] width 11 height 10
click at [0, 0] on input "checkbox" at bounding box center [0, 0] width 0 height 0
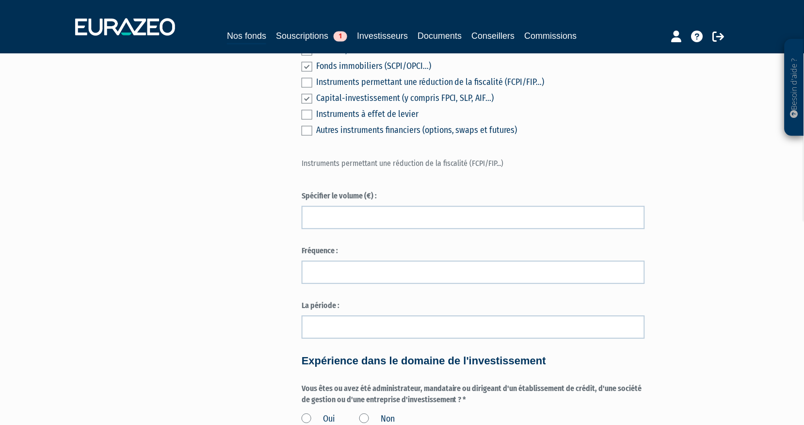
scroll to position [485, 0]
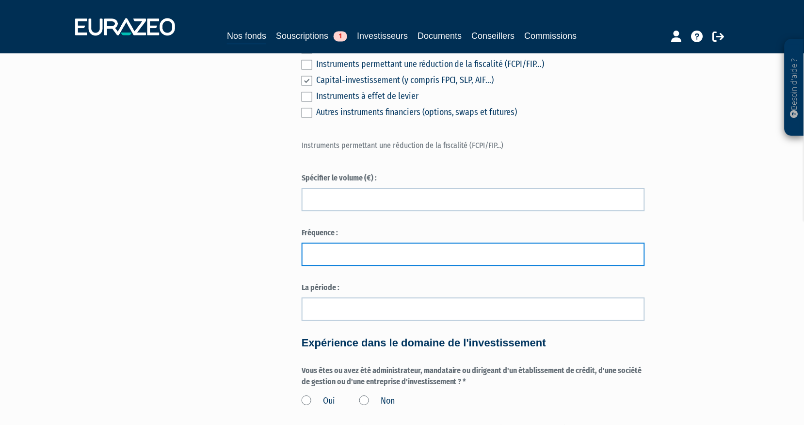
click at [313, 245] on input "text" at bounding box center [474, 254] width 344 height 23
type input "1 par an"
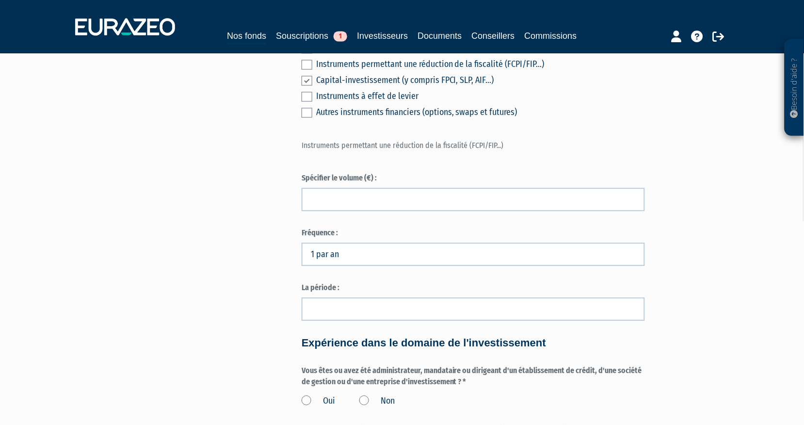
click at [231, 220] on div "Envoyer à l'investisseur 1 Identité 2 Coordonnées bancaires 3 Situation profess…" at bounding box center [402, 229] width 609 height 1275
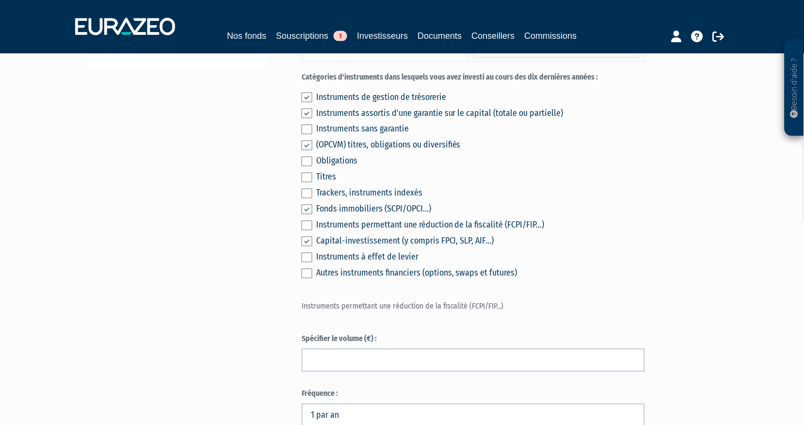
scroll to position [323, 0]
click at [309, 110] on label at bounding box center [307, 115] width 11 height 10
click at [0, 0] on input "checkbox" at bounding box center [0, 0] width 0 height 0
click at [309, 110] on label at bounding box center [307, 115] width 11 height 10
click at [0, 0] on input "checkbox" at bounding box center [0, 0] width 0 height 0
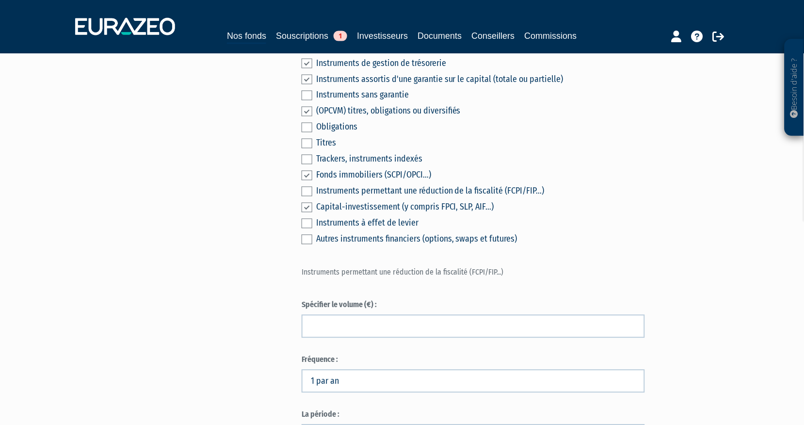
scroll to position [377, 0]
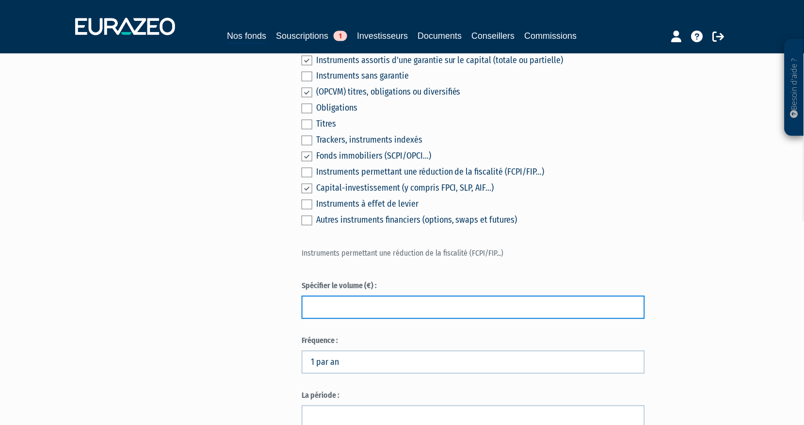
click at [358, 296] on input "text" at bounding box center [474, 307] width 344 height 23
type input "1000000"
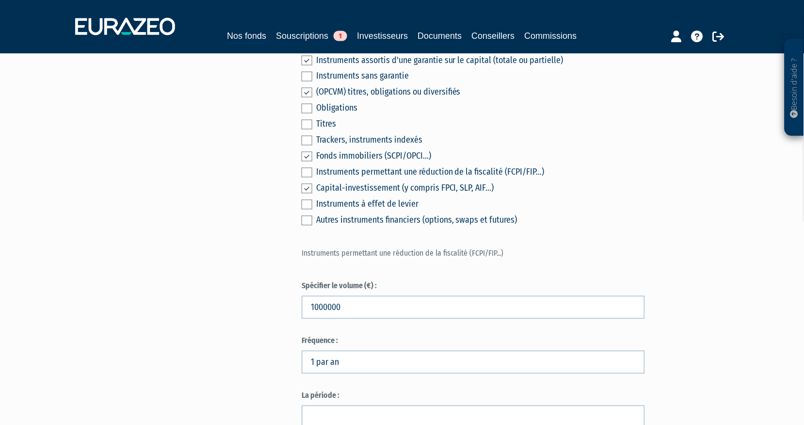
click at [163, 244] on div "Envoyer à l'investisseur 1 Identité 2 Coordonnées bancaires 3 Situation profess…" at bounding box center [402, 338] width 609 height 1275
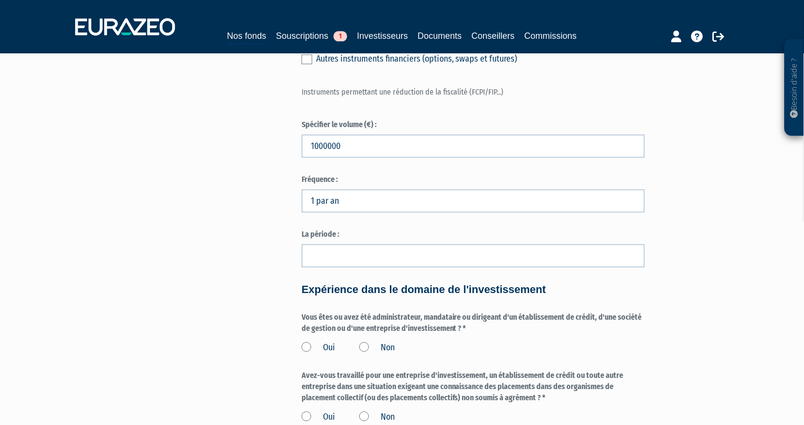
scroll to position [539, 0]
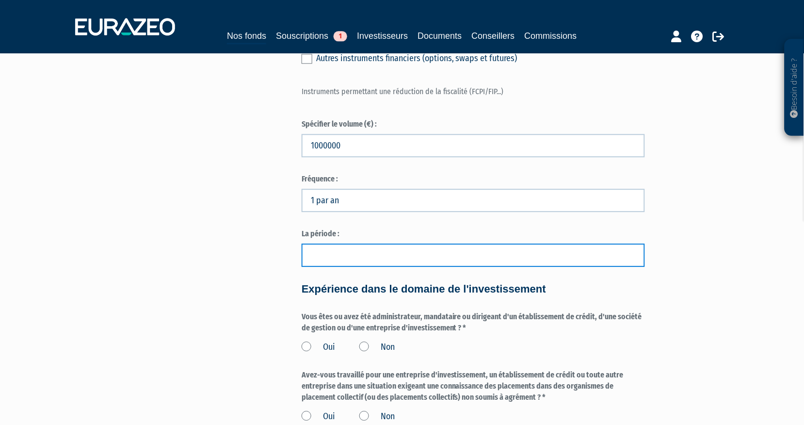
click at [335, 248] on input "text" at bounding box center [474, 255] width 344 height 23
type input "Long terme"
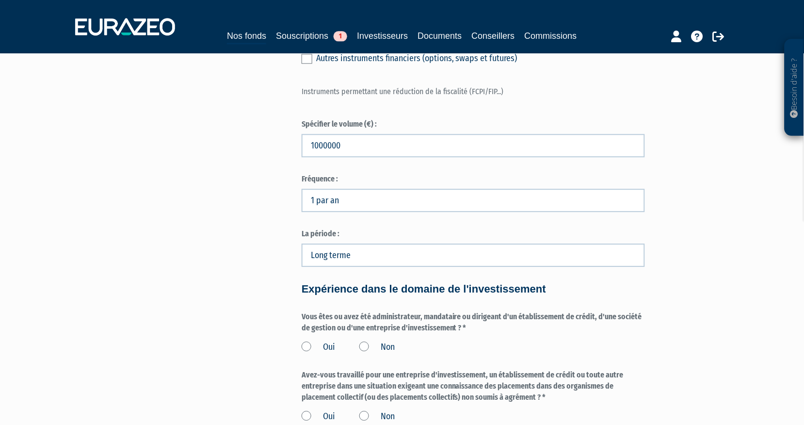
click at [199, 250] on div "Envoyer à l'investisseur 1 Identité 2 Coordonnées bancaires 3 Situation profess…" at bounding box center [402, 176] width 609 height 1275
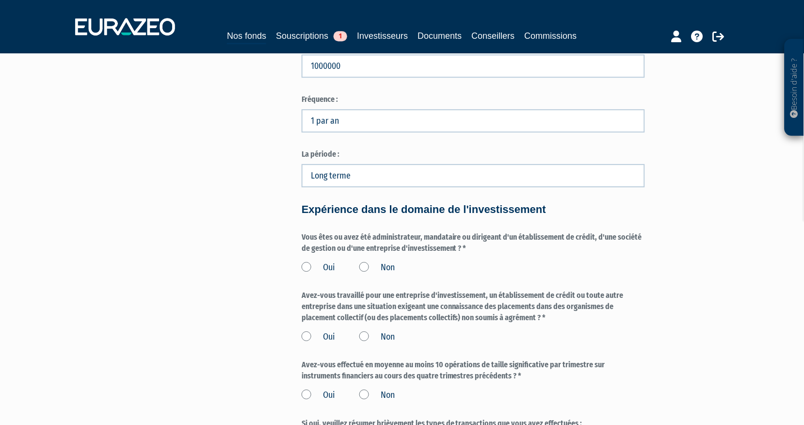
scroll to position [647, 0]
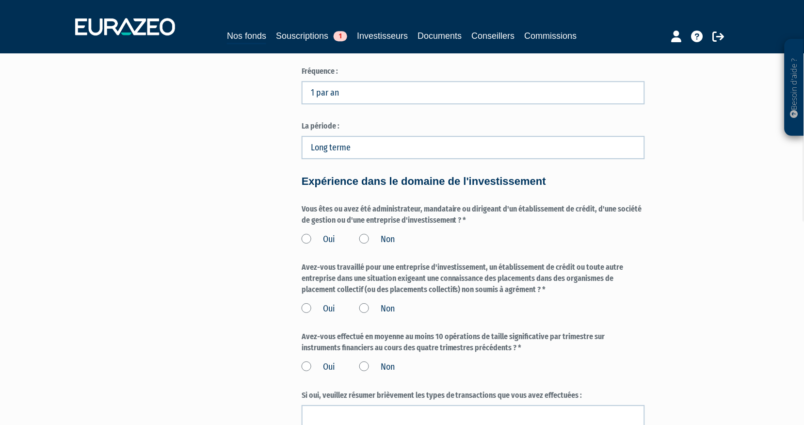
click at [366, 233] on label "Non" at bounding box center [377, 239] width 35 height 13
click at [0, 0] on input "Non" at bounding box center [0, 0] width 0 height 0
click at [369, 303] on label "Non" at bounding box center [377, 309] width 35 height 13
click at [0, 0] on input "Non" at bounding box center [0, 0] width 0 height 0
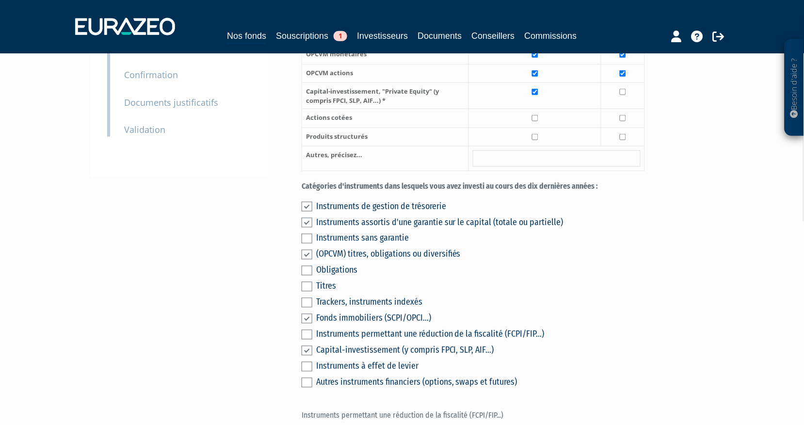
scroll to position [215, 0]
click at [306, 217] on label at bounding box center [307, 222] width 11 height 10
click at [0, 0] on input "checkbox" at bounding box center [0, 0] width 0 height 0
click at [306, 249] on label at bounding box center [307, 254] width 11 height 10
click at [0, 0] on input "checkbox" at bounding box center [0, 0] width 0 height 0
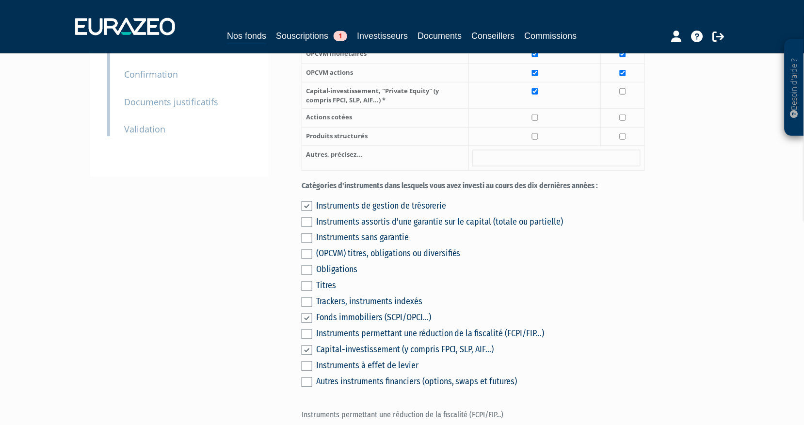
click at [305, 313] on label at bounding box center [307, 318] width 11 height 10
click at [0, 0] on input "checkbox" at bounding box center [0, 0] width 0 height 0
click at [307, 345] on label at bounding box center [307, 350] width 11 height 10
click at [0, 0] on input "checkbox" at bounding box center [0, 0] width 0 height 0
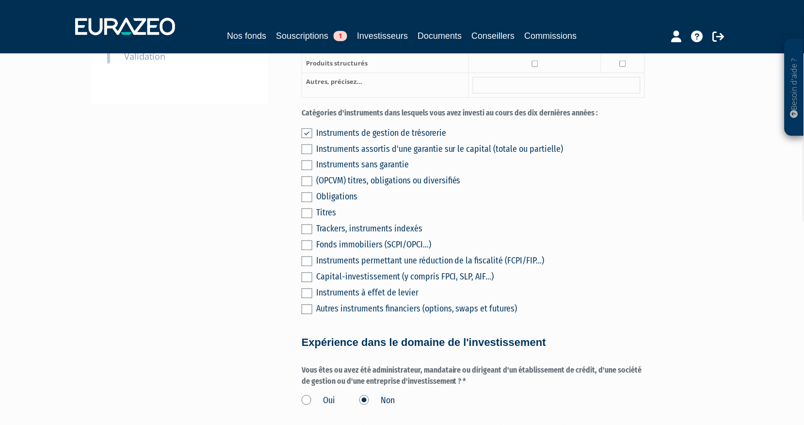
scroll to position [269, 0]
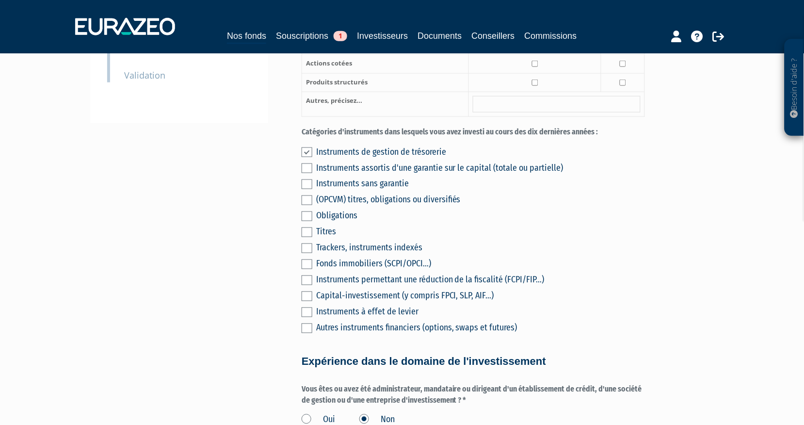
click at [307, 164] on label at bounding box center [307, 169] width 11 height 10
click at [0, 0] on input "checkbox" at bounding box center [0, 0] width 0 height 0
click at [309, 180] on label at bounding box center [307, 185] width 11 height 10
click at [0, 0] on input "checkbox" at bounding box center [0, 0] width 0 height 0
click at [311, 180] on label at bounding box center [307, 185] width 11 height 10
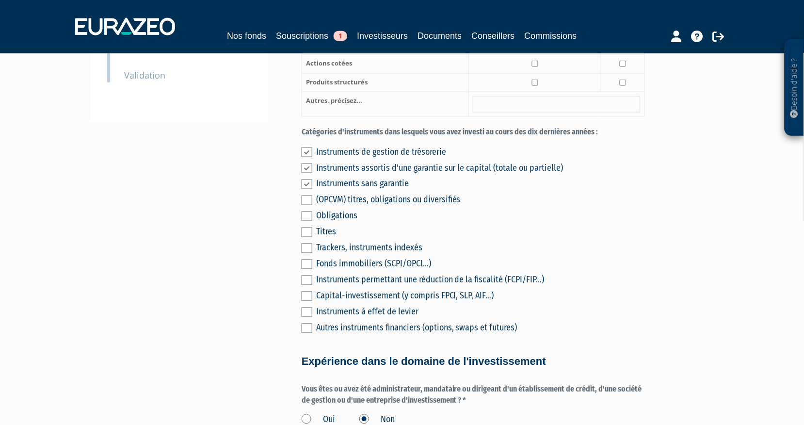
click at [0, 0] on input "checkbox" at bounding box center [0, 0] width 0 height 0
click at [306, 292] on label at bounding box center [307, 297] width 11 height 10
click at [0, 0] on input "checkbox" at bounding box center [0, 0] width 0 height 0
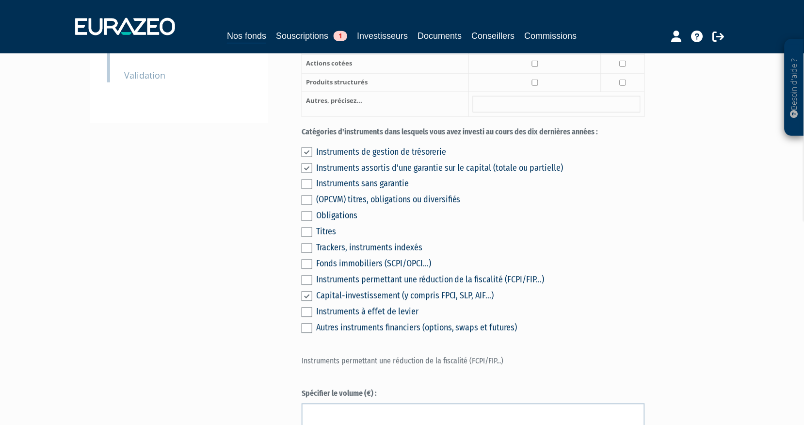
click at [311, 292] on label at bounding box center [307, 297] width 11 height 10
click at [0, 0] on input "checkbox" at bounding box center [0, 0] width 0 height 0
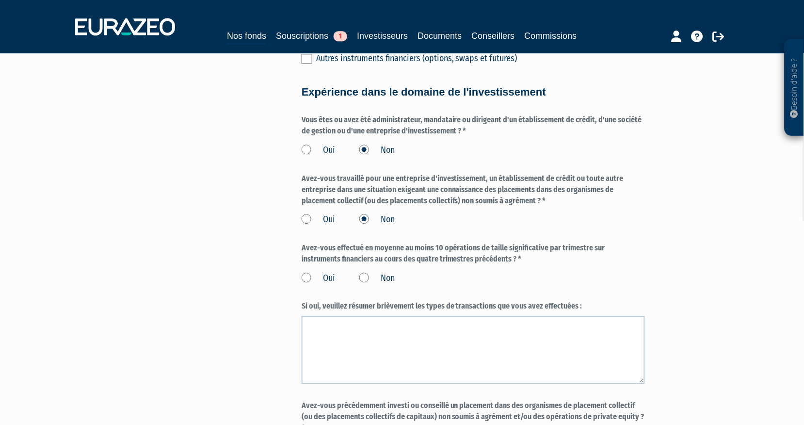
scroll to position [593, 0]
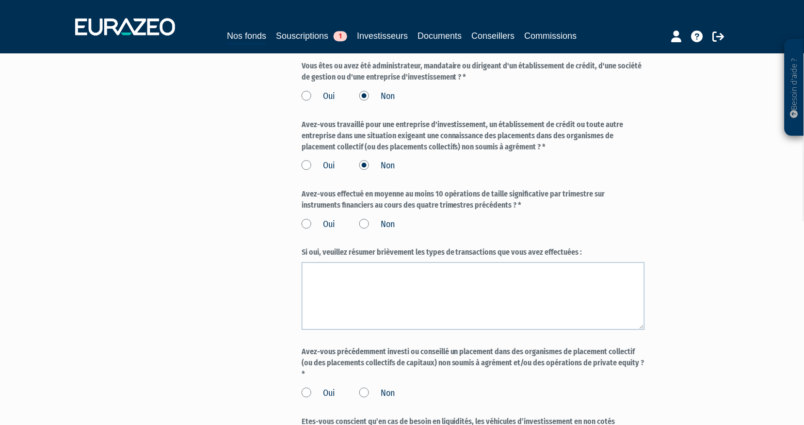
click at [365, 218] on label "Non" at bounding box center [377, 224] width 35 height 13
click at [0, 0] on input "Non" at bounding box center [0, 0] width 0 height 0
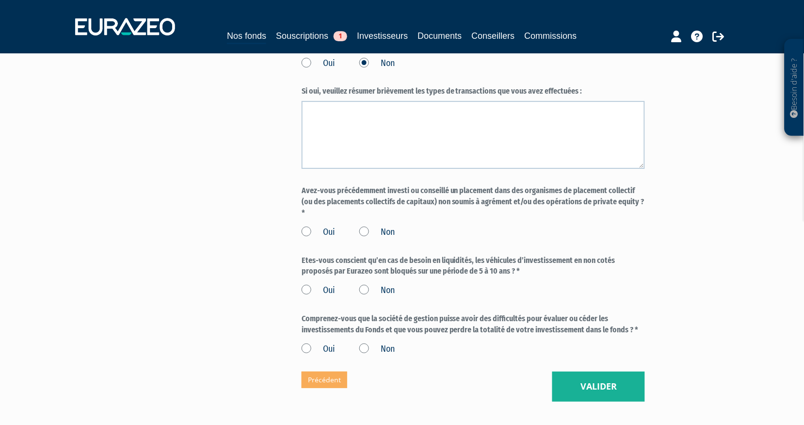
scroll to position [754, 0]
click at [366, 226] on label "Non" at bounding box center [377, 232] width 35 height 13
click at [0, 0] on input "Non" at bounding box center [0, 0] width 0 height 0
click at [308, 284] on label "Oui" at bounding box center [318, 290] width 33 height 13
click at [0, 0] on input "Oui" at bounding box center [0, 0] width 0 height 0
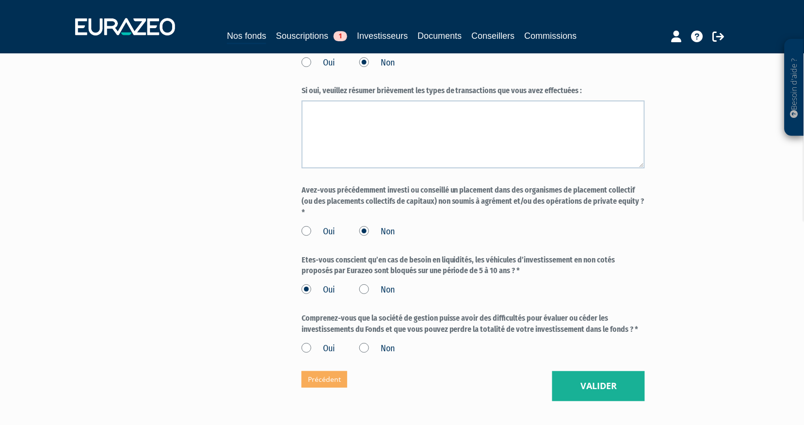
click at [306, 343] on label "Oui" at bounding box center [318, 349] width 33 height 13
click at [0, 0] on input "Oui" at bounding box center [0, 0] width 0 height 0
click at [599, 372] on button "Valider" at bounding box center [599, 386] width 93 height 30
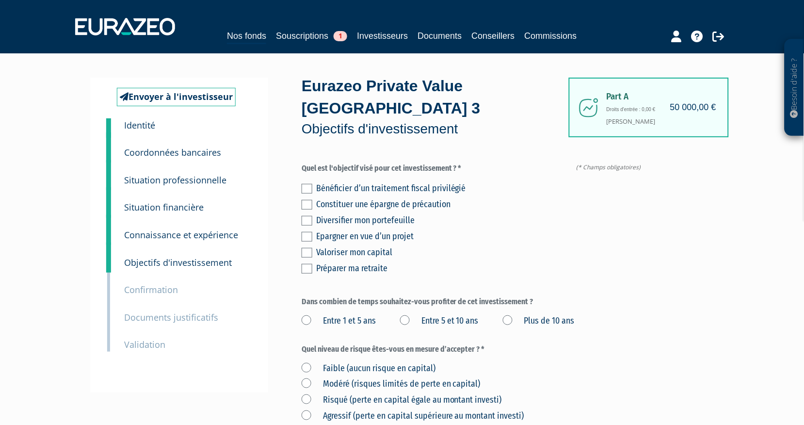
click at [306, 216] on label at bounding box center [307, 221] width 11 height 10
click at [0, 0] on input "checkbox" at bounding box center [0, 0] width 0 height 0
click at [307, 248] on label at bounding box center [307, 253] width 11 height 10
click at [0, 0] on input "checkbox" at bounding box center [0, 0] width 0 height 0
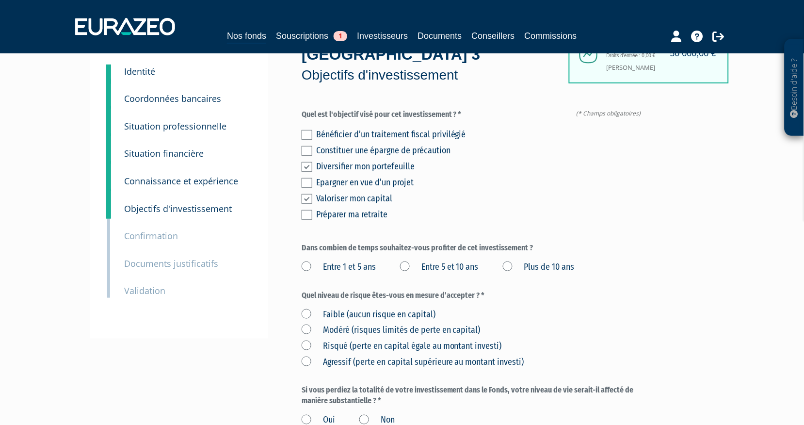
scroll to position [108, 0]
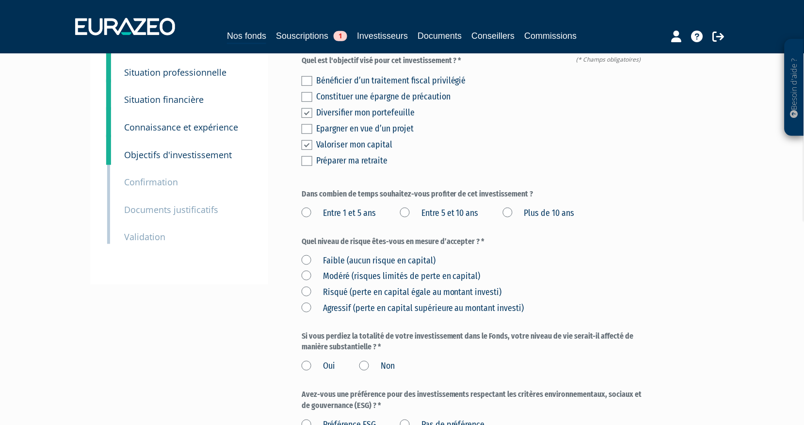
click at [509, 207] on label "Plus de 10 ans" at bounding box center [539, 213] width 72 height 13
click at [0, 0] on ans "Plus de 10 ans" at bounding box center [0, 0] width 0 height 0
click at [436, 286] on label "Risqué (perte en capital égale au montant investi)" at bounding box center [402, 292] width 200 height 13
click at [0, 0] on investi\) "Risqué (perte en capital égale au montant investi)" at bounding box center [0, 0] width 0 height 0
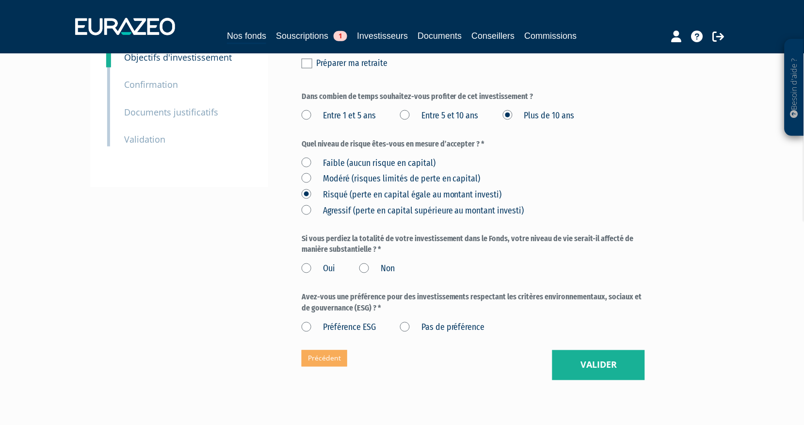
scroll to position [215, 0]
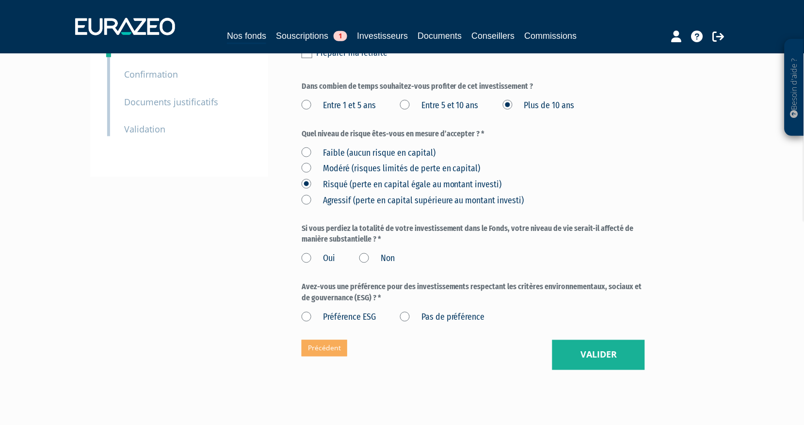
click at [364, 253] on label "Non" at bounding box center [377, 259] width 35 height 13
click at [0, 0] on input "Non" at bounding box center [0, 0] width 0 height 0
click at [406, 312] on label "Pas de préférence" at bounding box center [442, 318] width 85 height 13
click at [0, 0] on préférence "Pas de préférence" at bounding box center [0, 0] width 0 height 0
click at [605, 340] on button "Valider" at bounding box center [599, 355] width 93 height 30
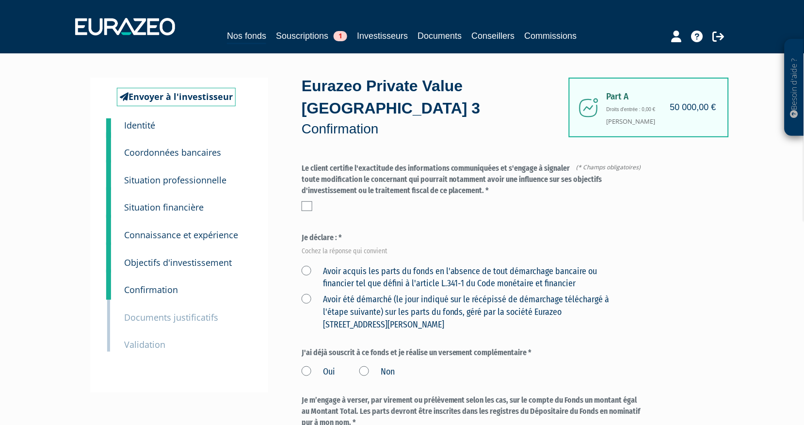
click at [309, 201] on label at bounding box center [307, 206] width 11 height 10
click at [0, 0] on input "checkbox" at bounding box center [0, 0] width 0 height 0
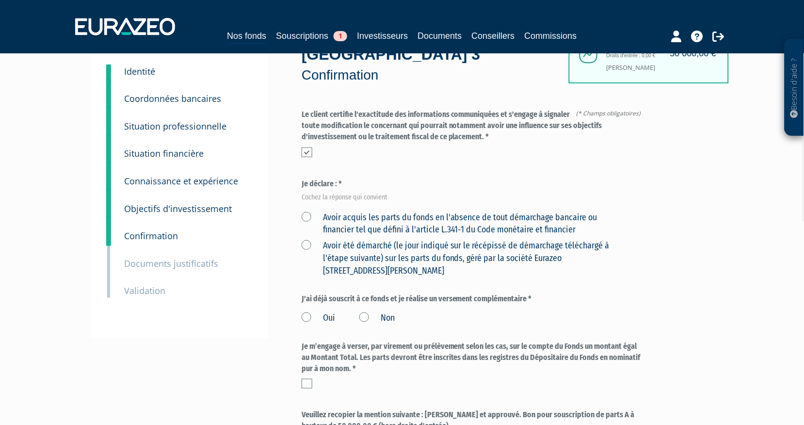
click at [308, 212] on label "Avoir acquis les parts du fonds en l'absence de tout démarchage bancaire ou fin…" at bounding box center [462, 224] width 321 height 25
click at [0, 0] on financier "Avoir acquis les parts du fonds en l'absence de tout démarchage bancaire ou fin…" at bounding box center [0, 0] width 0 height 0
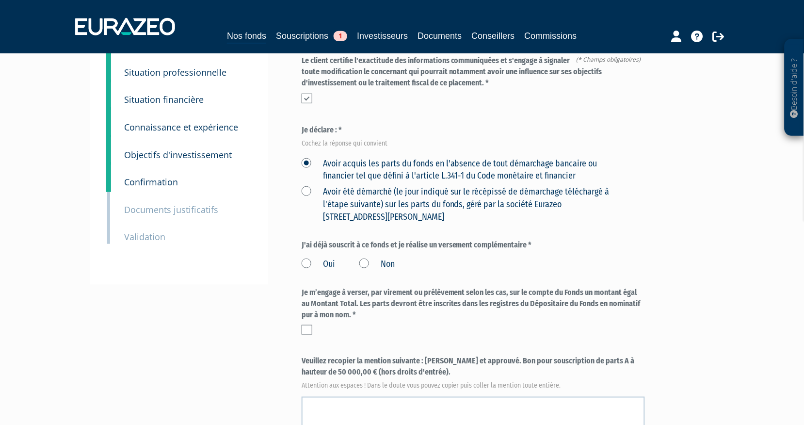
scroll to position [162, 0]
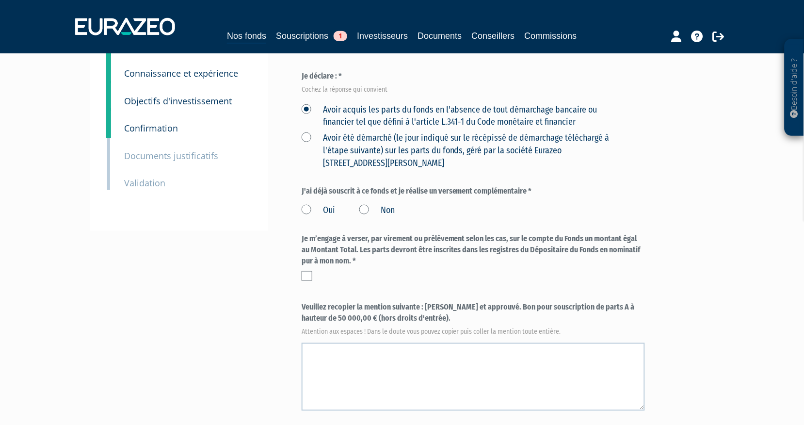
click at [366, 204] on label "Non" at bounding box center [377, 210] width 35 height 13
click at [0, 0] on input "Non" at bounding box center [0, 0] width 0 height 0
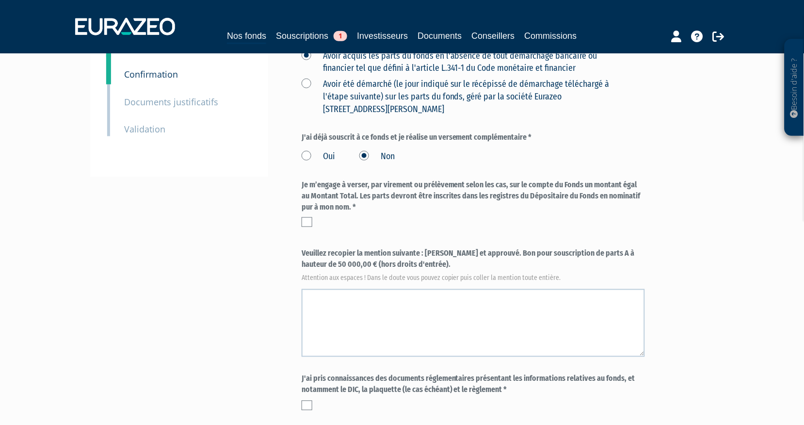
click at [309, 217] on label at bounding box center [307, 222] width 11 height 10
click at [0, 0] on input "checkbox" at bounding box center [0, 0] width 0 height 0
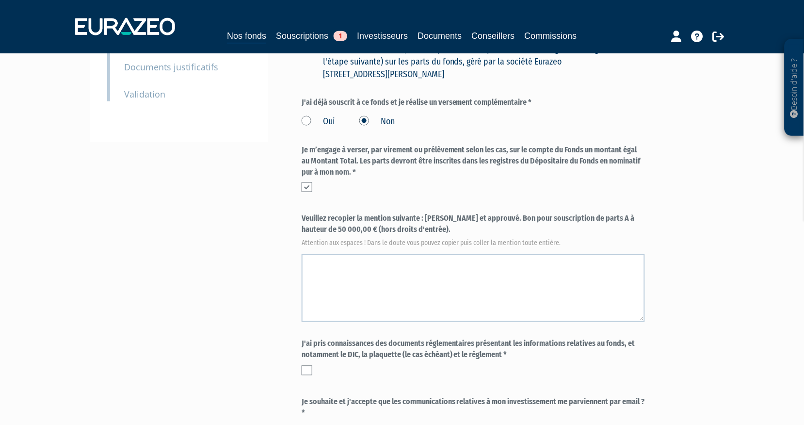
scroll to position [269, 0]
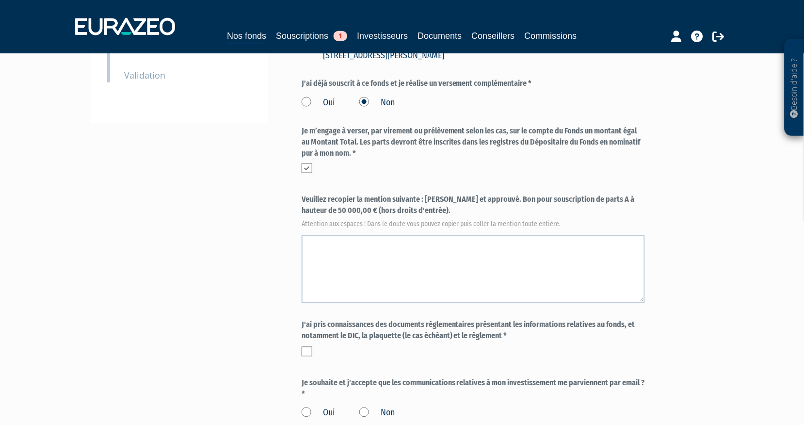
drag, startPoint x: 402, startPoint y: 187, endPoint x: 425, endPoint y: 180, distance: 24.1
click at [425, 195] on label "Veuillez recopier la mention suivante : [PERSON_NAME] et approuvé. Bon pour sou…" at bounding box center [474, 211] width 344 height 32
copy label "[PERSON_NAME] et approuvé. Bon pour souscription de parts A à hauteur de 50 000…"
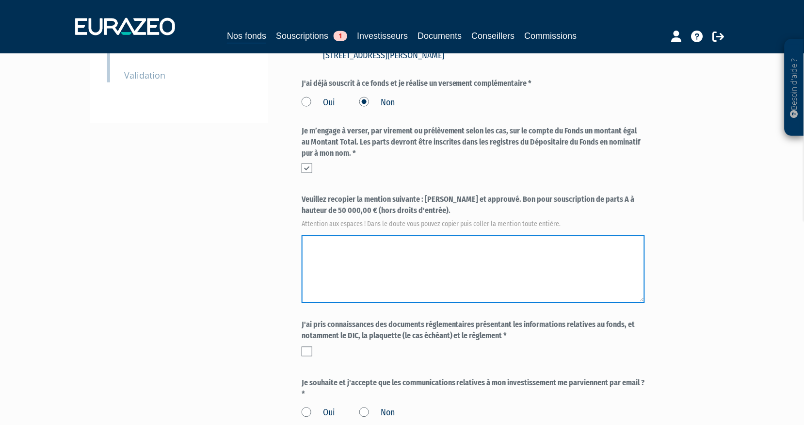
click at [348, 235] on textarea at bounding box center [474, 269] width 344 height 68
paste textarea "[PERSON_NAME] et approuvé. Bon pour souscription de parts A à hauteur de 50 000…"
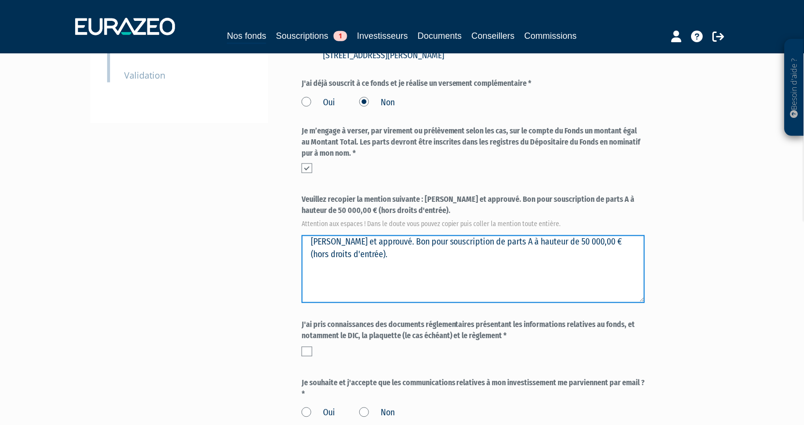
click at [346, 235] on textarea at bounding box center [474, 269] width 344 height 68
type textarea "Lu et approuvé. Bon pour souscription de parts A à hauteur de 50 000,00 € (hors…"
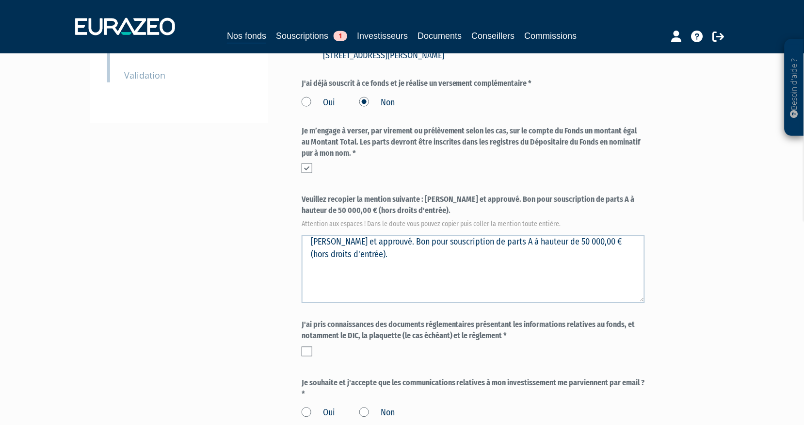
click at [228, 244] on div "Envoyer à l'investisseur 1 Identité 2 Coordonnées bancaires 3 Situation profess…" at bounding box center [402, 137] width 609 height 658
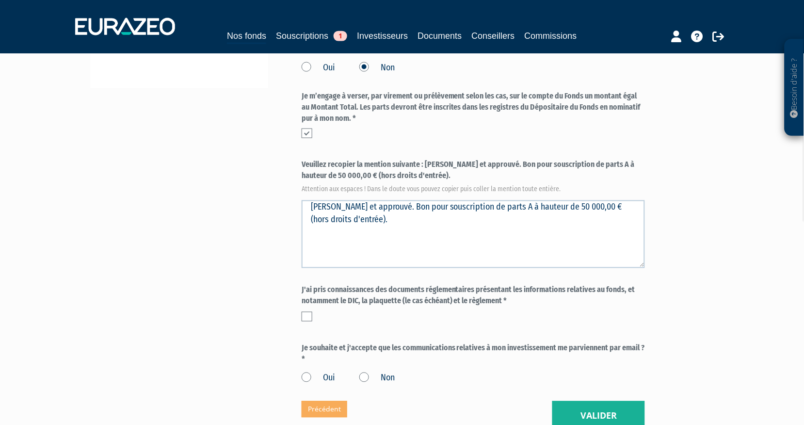
scroll to position [377, 0]
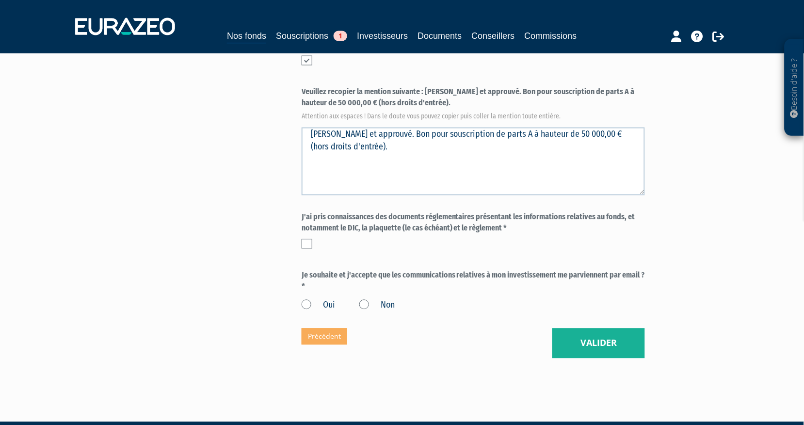
click at [309, 239] on label at bounding box center [307, 244] width 11 height 10
click at [0, 0] on input "checkbox" at bounding box center [0, 0] width 0 height 0
click at [307, 299] on label "Oui" at bounding box center [318, 305] width 33 height 13
click at [0, 0] on input "Oui" at bounding box center [0, 0] width 0 height 0
click at [597, 328] on button "Valider" at bounding box center [599, 343] width 93 height 30
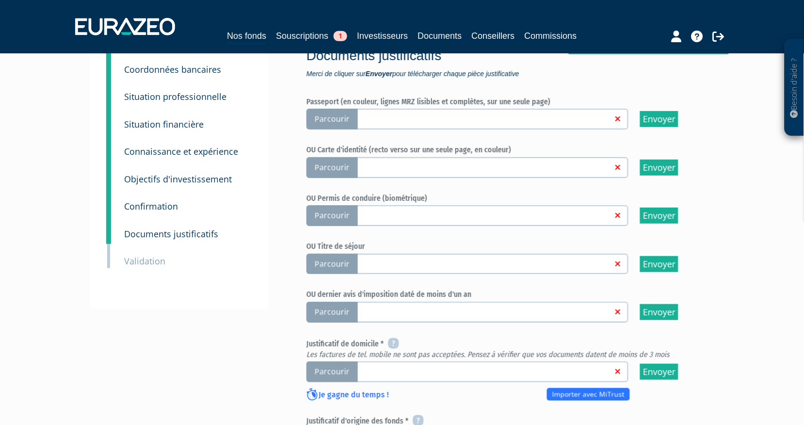
scroll to position [54, 0]
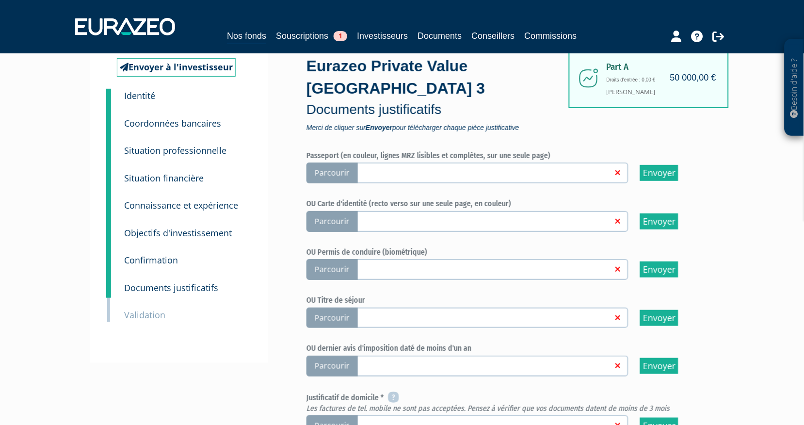
click at [331, 211] on span "Parcourir" at bounding box center [332, 221] width 51 height 21
click at [0, 0] on input "Parcourir" at bounding box center [0, 0] width 0 height 0
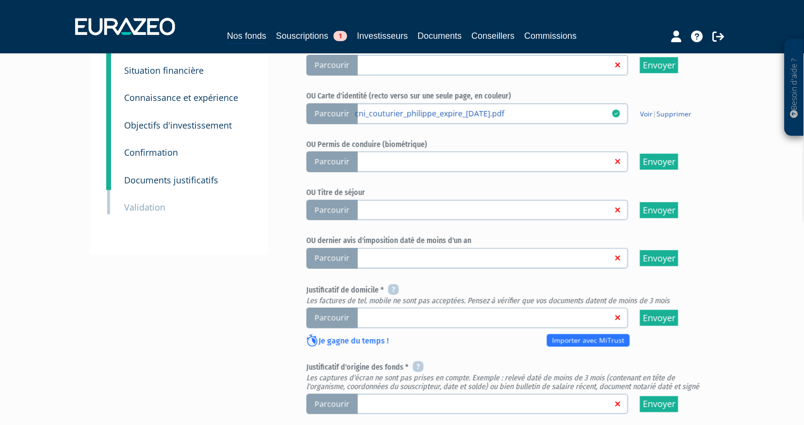
scroll to position [269, 0]
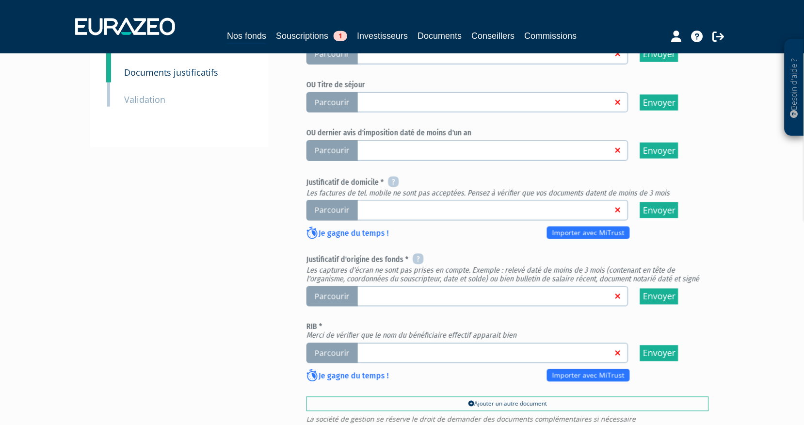
click at [348, 200] on span "Parcourir" at bounding box center [332, 210] width 51 height 21
click at [0, 0] on input "Parcourir" at bounding box center [0, 0] width 0 height 0
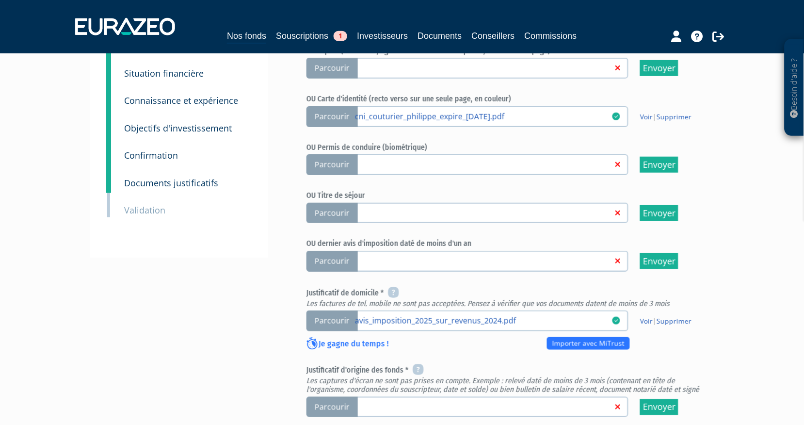
scroll to position [162, 0]
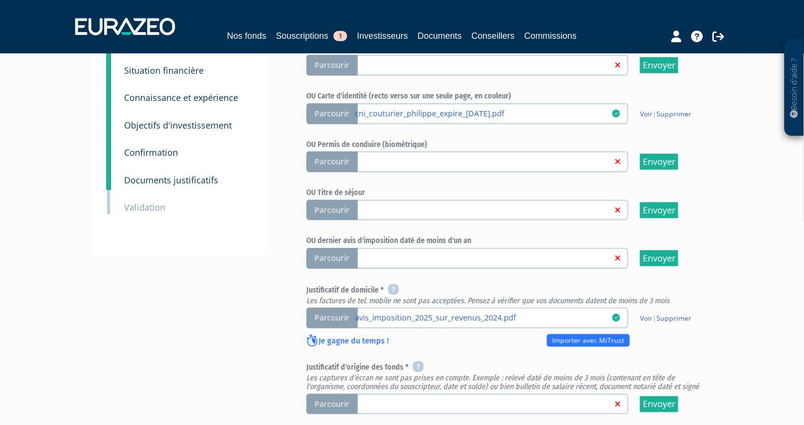
click at [347, 248] on span "Parcourir" at bounding box center [332, 258] width 51 height 21
click at [0, 0] on input "Parcourir" at bounding box center [0, 0] width 0 height 0
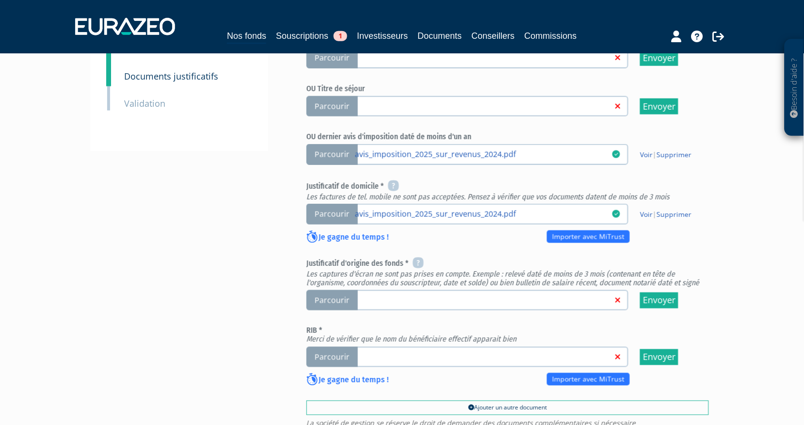
scroll to position [269, 0]
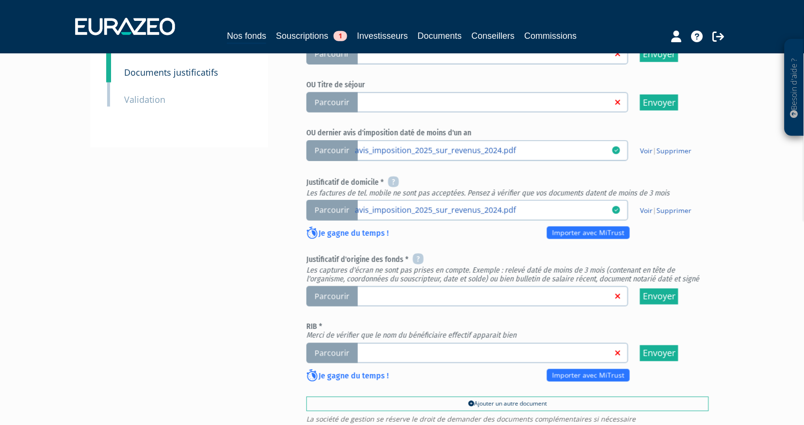
click at [338, 286] on span "Parcourir" at bounding box center [332, 296] width 51 height 21
click at [0, 0] on input "Parcourir" at bounding box center [0, 0] width 0 height 0
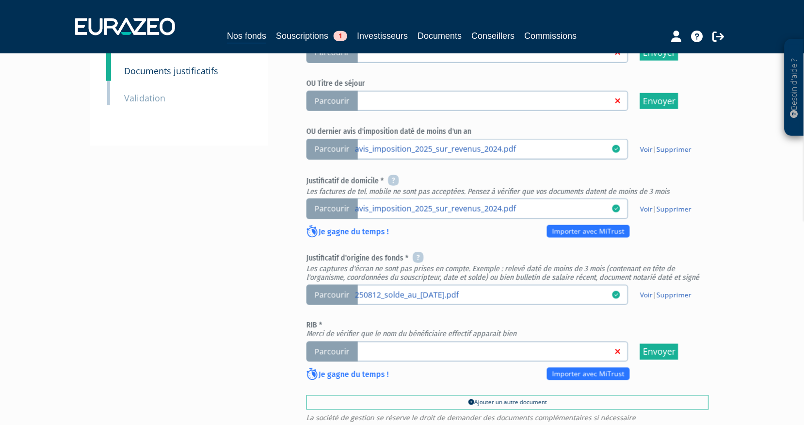
scroll to position [323, 0]
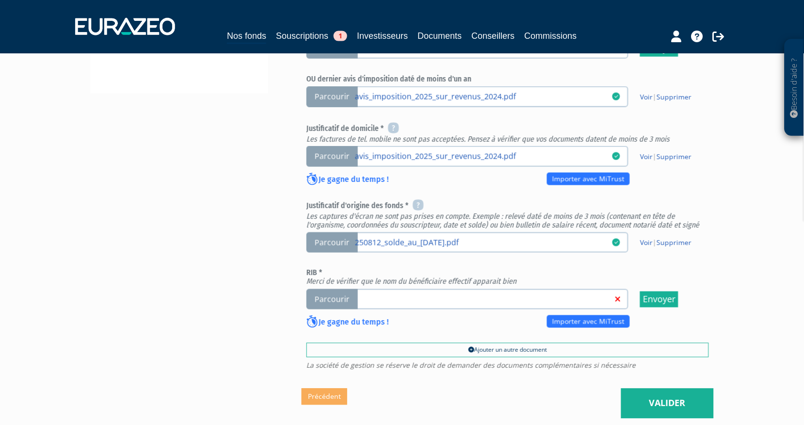
click at [328, 289] on span "Parcourir" at bounding box center [332, 299] width 51 height 21
click at [0, 0] on input "Parcourir" at bounding box center [0, 0] width 0 height 0
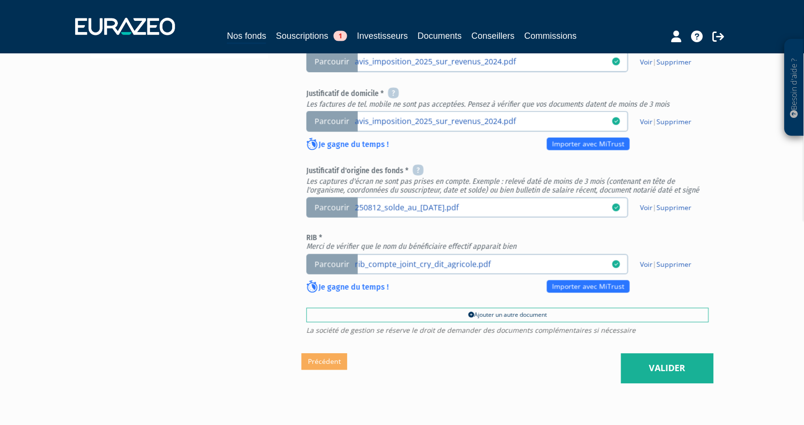
scroll to position [377, 0]
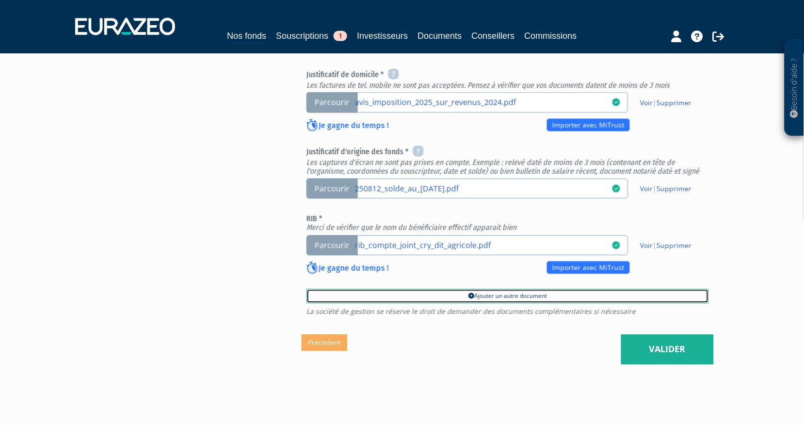
click at [433, 289] on link "Ajouter un autre document" at bounding box center [508, 296] width 403 height 15
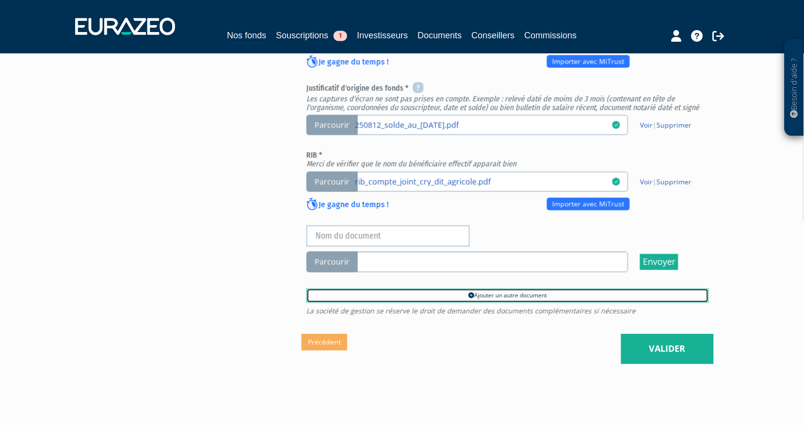
scroll to position [443, 0]
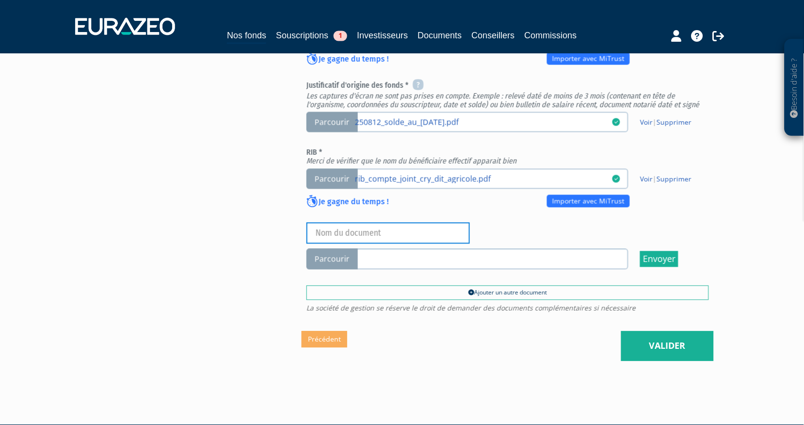
click at [375, 223] on input "text" at bounding box center [389, 233] width 164 height 21
type input "CNI Représentant"
click at [338, 249] on span "Parcourir" at bounding box center [332, 259] width 51 height 21
click at [0, 0] on input "Parcourir" at bounding box center [0, 0] width 0 height 0
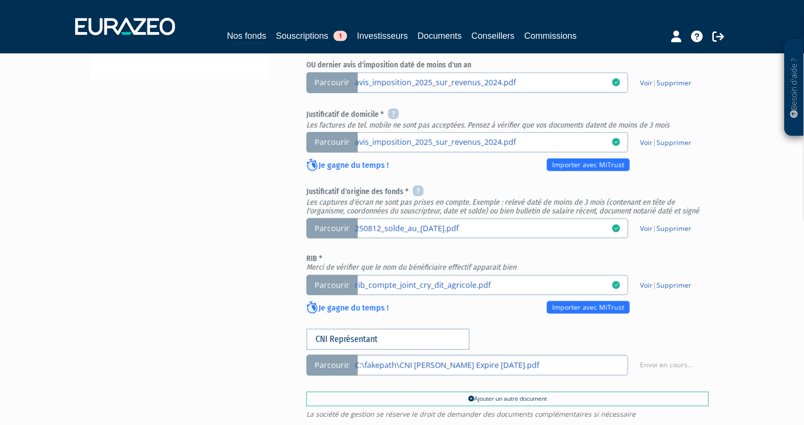
scroll to position [390, 0]
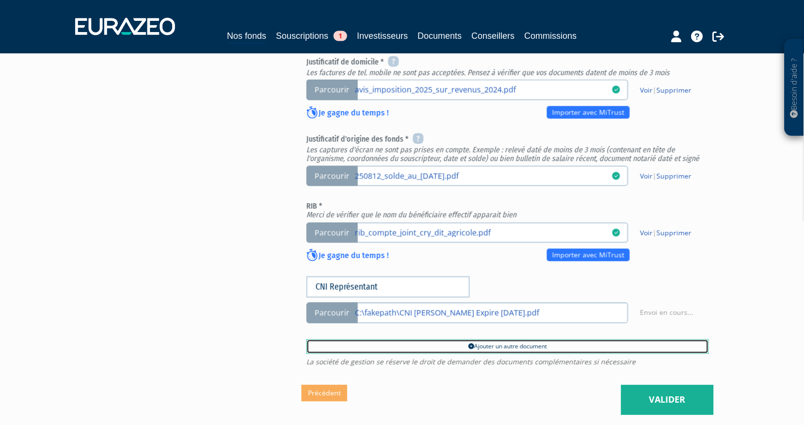
click at [477, 340] on link "Ajouter un autre document" at bounding box center [508, 347] width 403 height 15
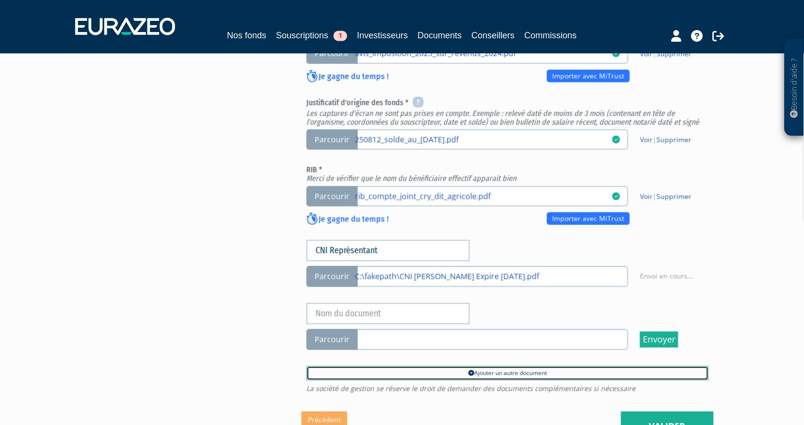
scroll to position [497, 0]
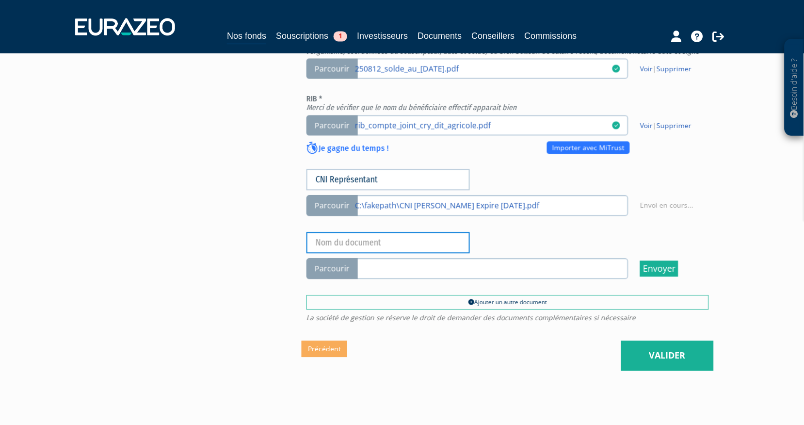
click at [348, 232] on input "text" at bounding box center [389, 242] width 164 height 21
type input "Jugement Habilitation fal"
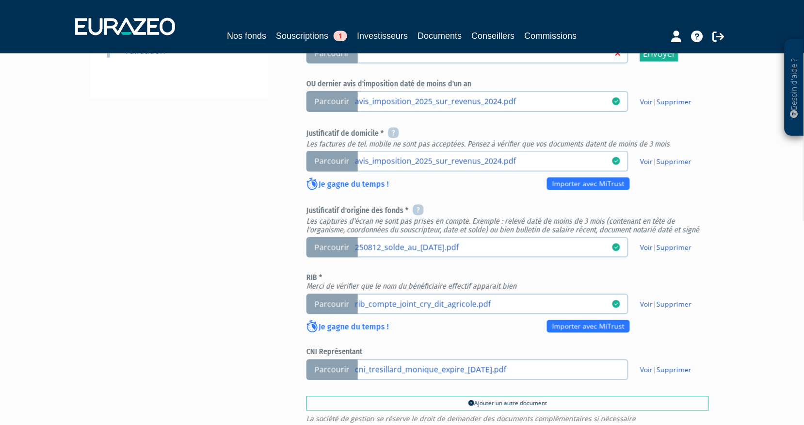
scroll to position [428, 0]
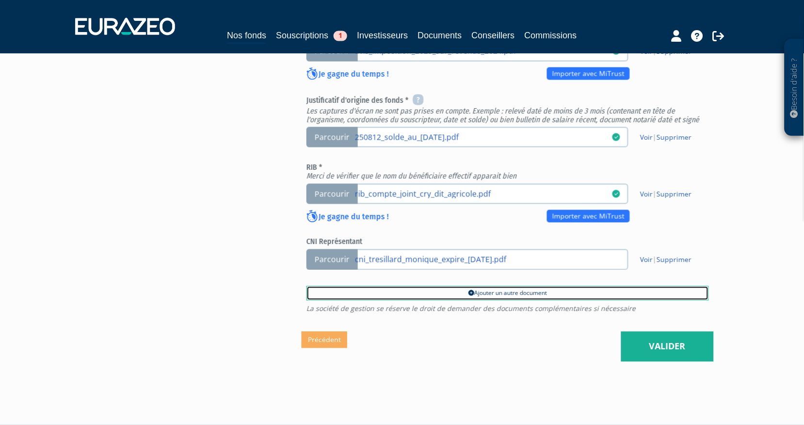
click at [502, 286] on link "Ajouter un autre document" at bounding box center [508, 293] width 403 height 15
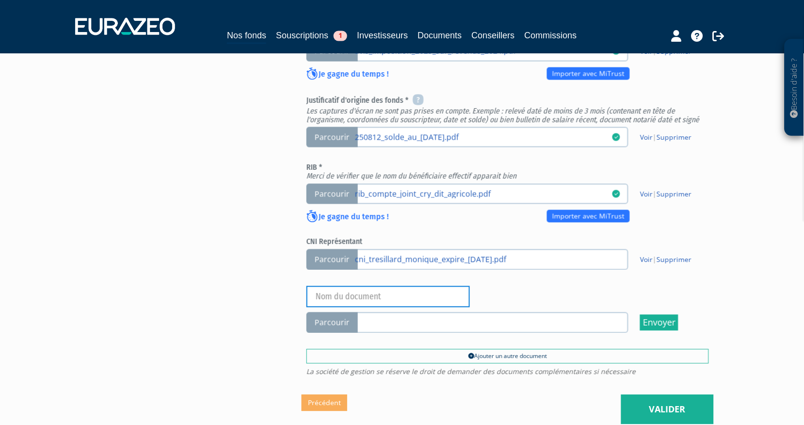
click at [367, 286] on input "text" at bounding box center [389, 296] width 164 height 21
click at [370, 286] on input "Jugement Habiltation Familiale" at bounding box center [389, 296] width 164 height 21
type input "Jugement Habilitation Familiale"
click at [225, 264] on div "Envoyer à l'investisseur 1 Identité 2 Coordonnées bancaires 3 Situation profess…" at bounding box center [402, 48] width 609 height 751
click at [343, 312] on span "Parcourir" at bounding box center [332, 322] width 51 height 21
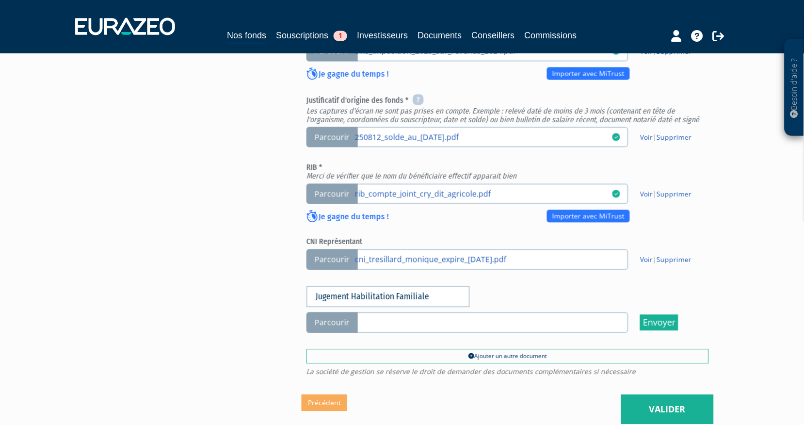
click at [0, 0] on input "Parcourir" at bounding box center [0, 0] width 0 height 0
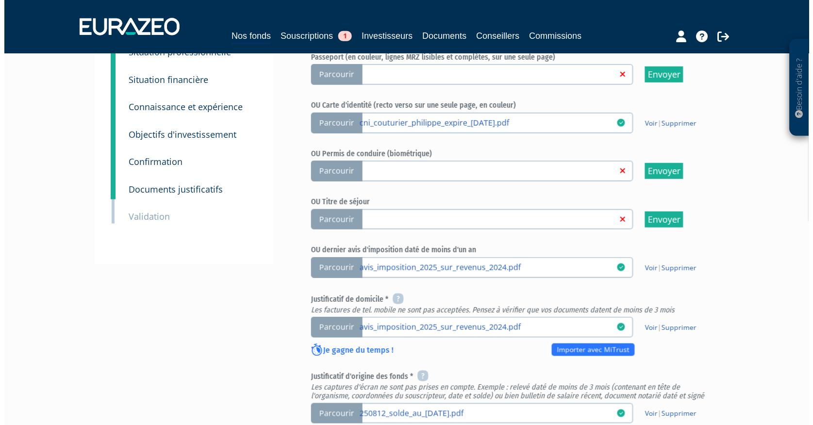
scroll to position [422, 0]
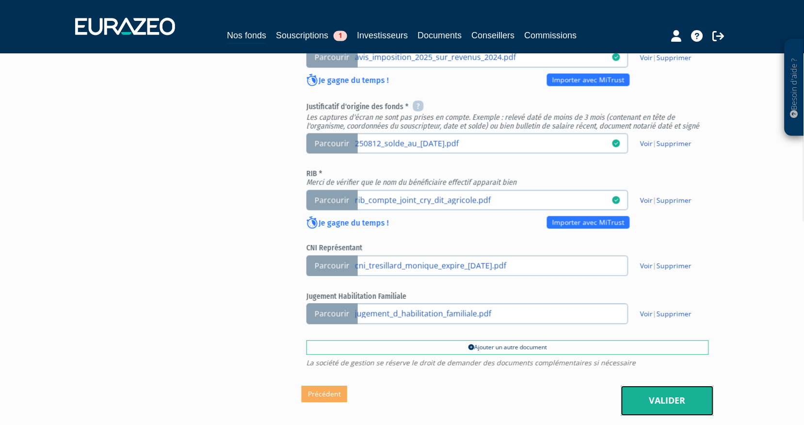
click at [670, 386] on link "Valider" at bounding box center [668, 401] width 93 height 30
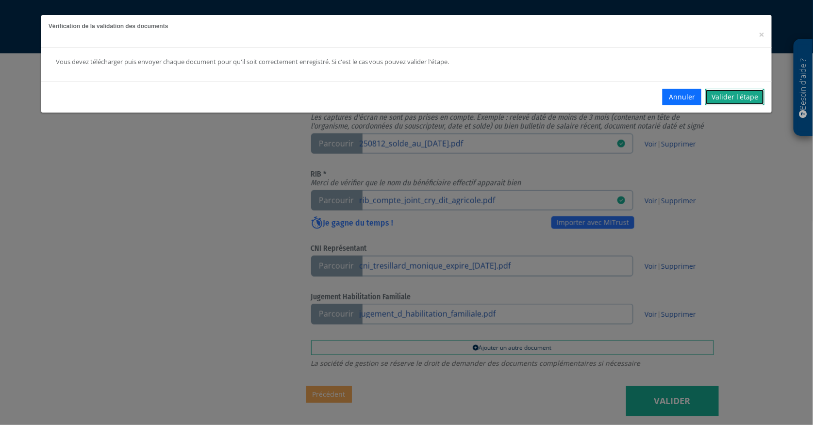
click at [741, 95] on link "Valider l'étape" at bounding box center [734, 97] width 59 height 16
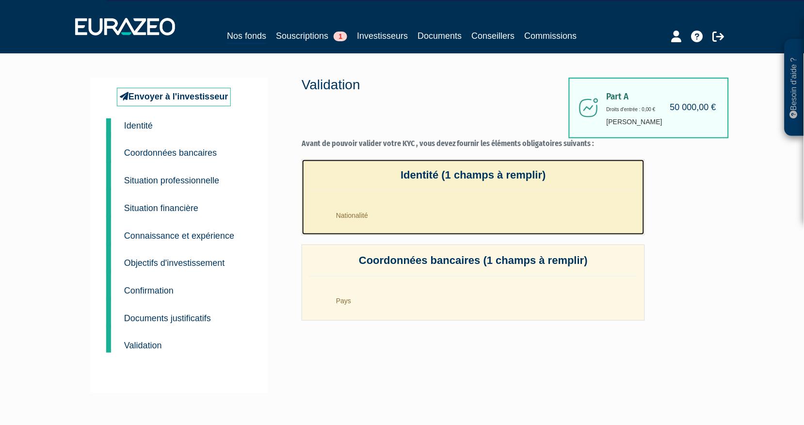
click at [353, 215] on li "Nationalité" at bounding box center [483, 213] width 309 height 24
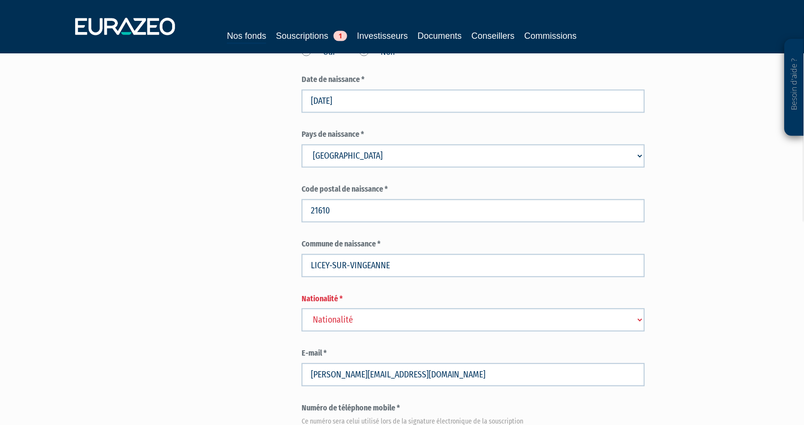
scroll to position [431, 0]
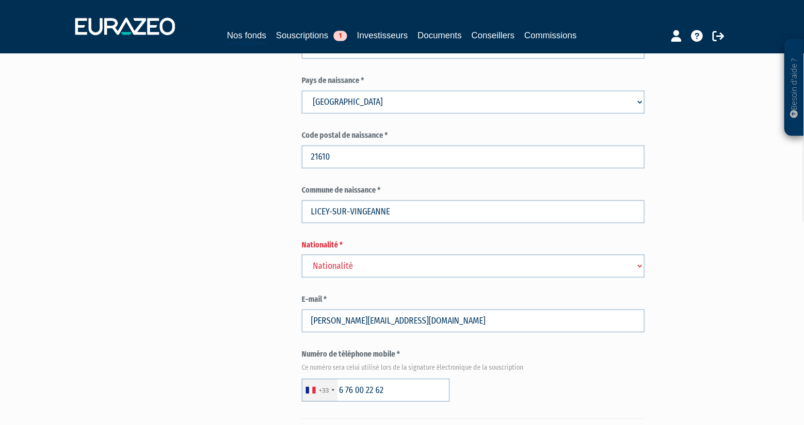
click at [376, 255] on select "Nationalité Afghanistan Afrique du Sud Albanie Algérie Allemagne Andorre" at bounding box center [474, 266] width 344 height 23
select select "75"
click at [302, 255] on select "Nationalité Afghanistan Afrique du Sud Albanie Algérie Allemagne Andorre" at bounding box center [474, 266] width 344 height 23
click at [246, 214] on div "Envoyer à l'investisseur 1 Identité 2 Coordonnées bancaires 3 Situation profess…" at bounding box center [402, 341] width 609 height 1388
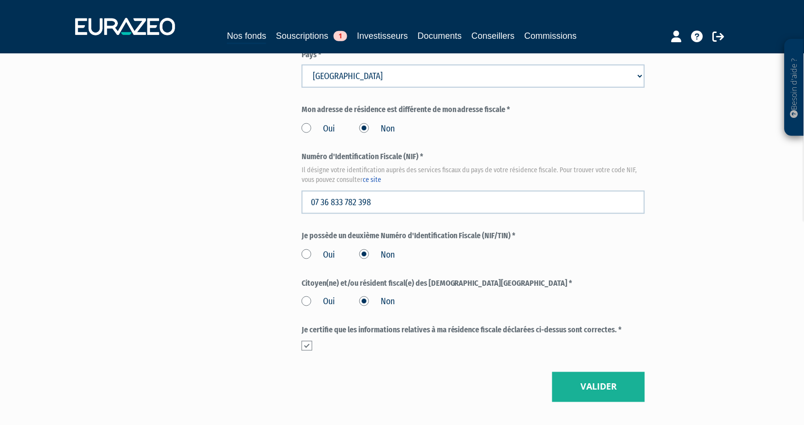
scroll to position [1111, 0]
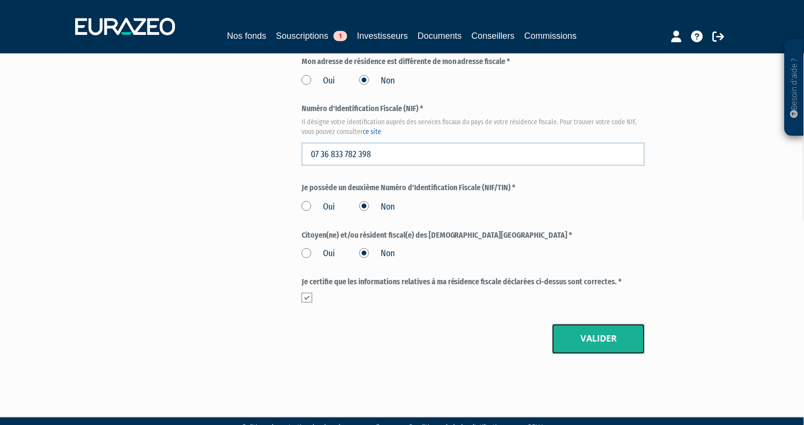
click at [608, 324] on button "Valider" at bounding box center [599, 339] width 93 height 30
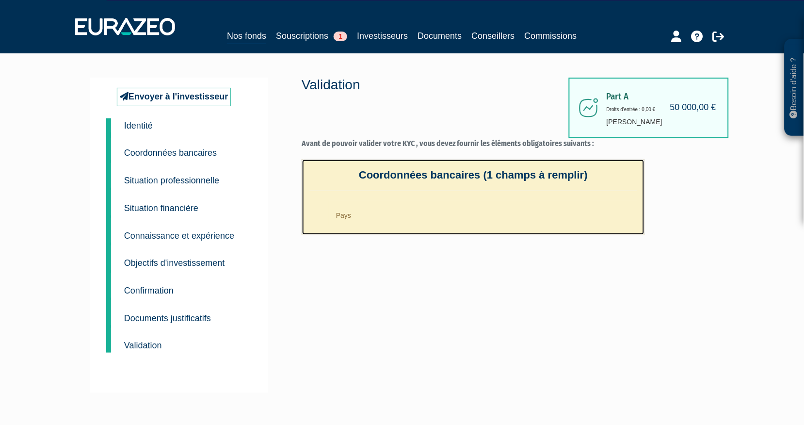
click at [342, 210] on li "Pays" at bounding box center [483, 213] width 309 height 24
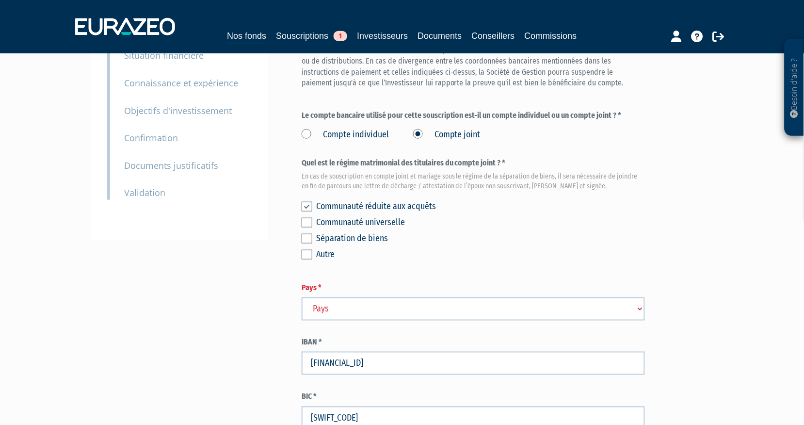
scroll to position [162, 0]
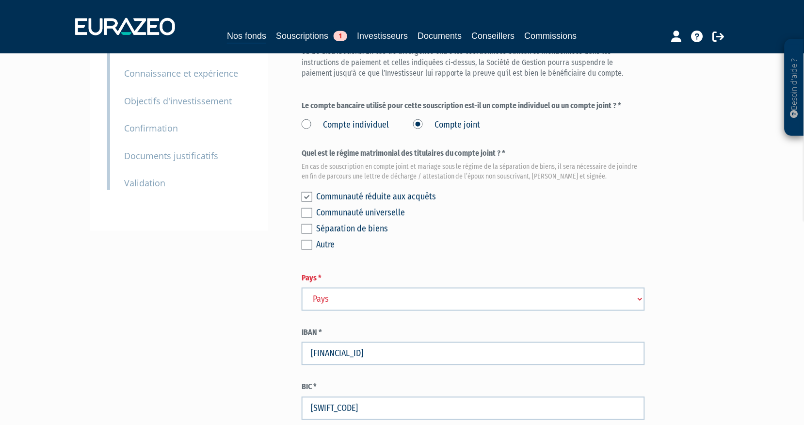
click at [345, 288] on select "Pays [GEOGRAPHIC_DATA] [GEOGRAPHIC_DATA] [GEOGRAPHIC_DATA] [GEOGRAPHIC_DATA] [G…" at bounding box center [474, 299] width 344 height 23
select select "75"
click at [302, 288] on select "Pays Afghanistan Afrique du Sud Albanie Algérie Allemagne Andorre" at bounding box center [474, 299] width 344 height 23
click at [220, 307] on div "Envoyer à l'investisseur 1 Identité 2 Coordonnées bancaires 3 Situation profess…" at bounding box center [402, 191] width 609 height 551
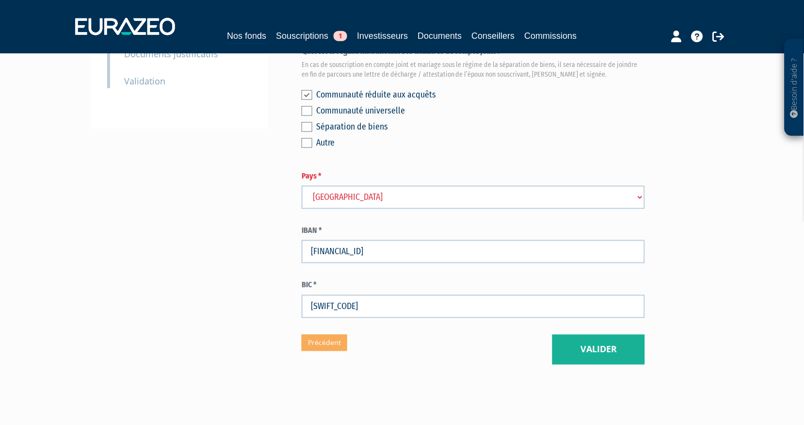
scroll to position [274, 0]
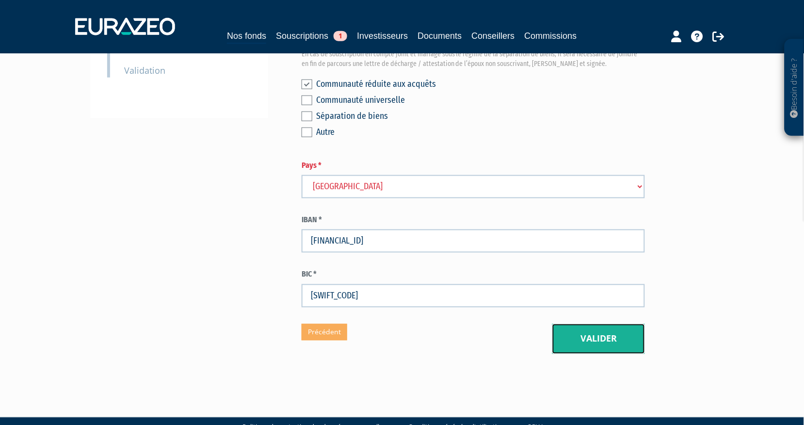
click at [613, 324] on button "Valider" at bounding box center [599, 339] width 93 height 30
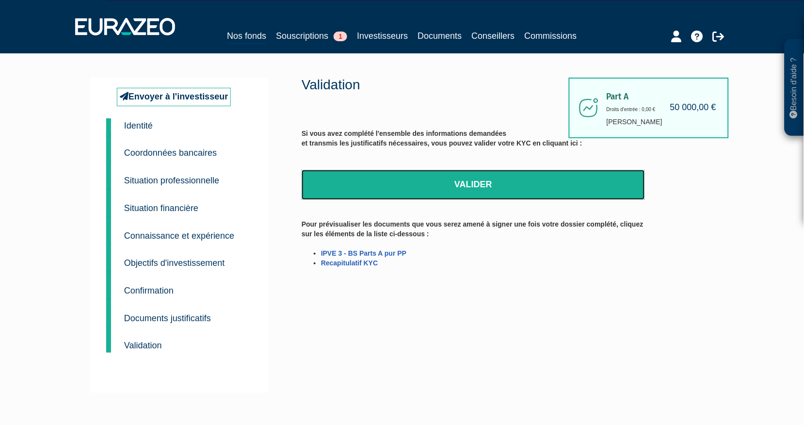
drag, startPoint x: 459, startPoint y: 180, endPoint x: 454, endPoint y: 37, distance: 143.7
click at [459, 180] on link "Valider" at bounding box center [474, 185] width 344 height 30
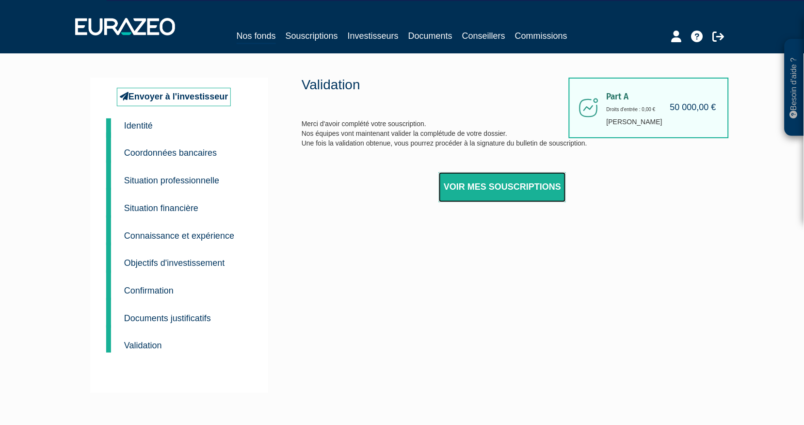
click at [511, 180] on link "Voir mes souscriptions" at bounding box center [502, 187] width 127 height 30
